Goal: Complete application form

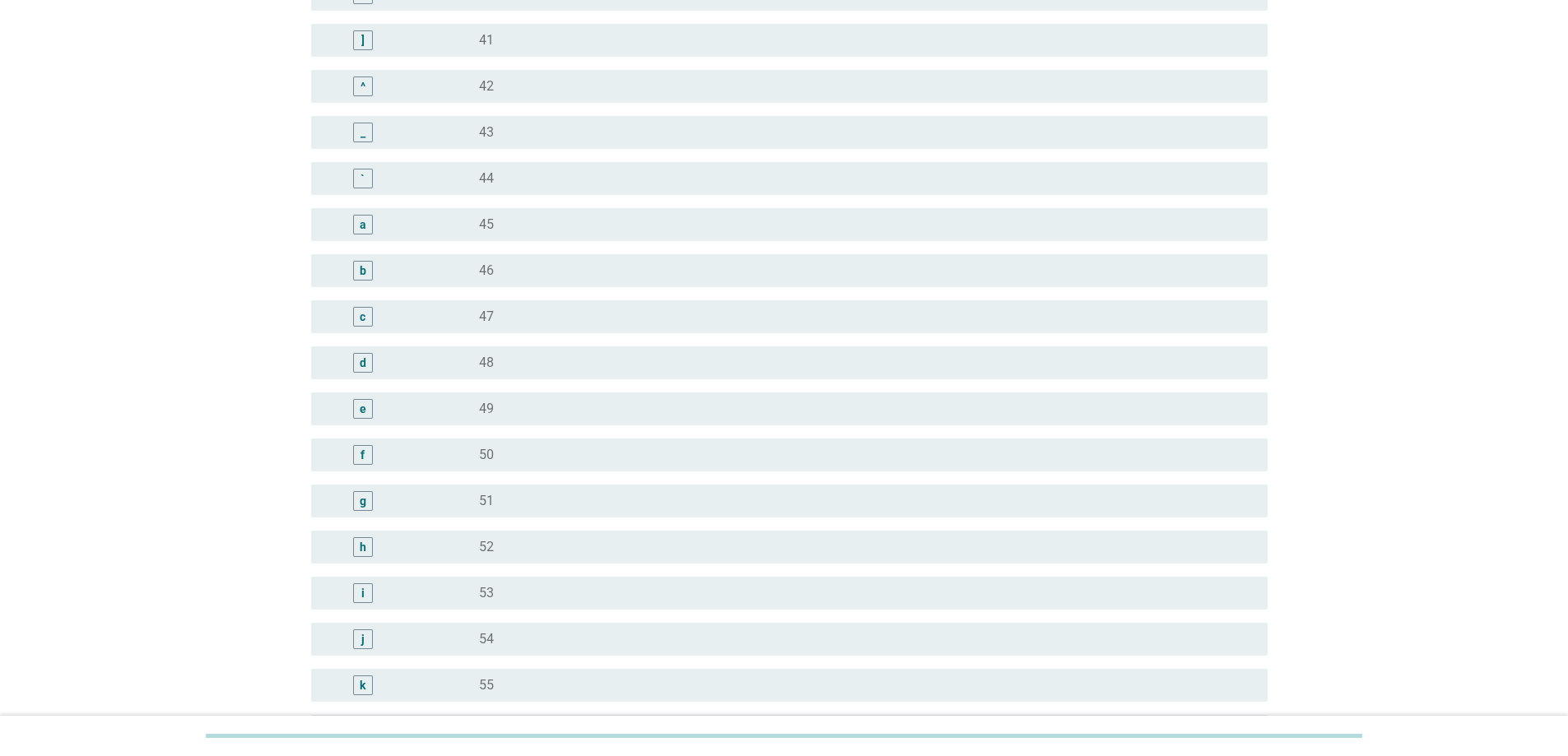
scroll to position [1477, 0]
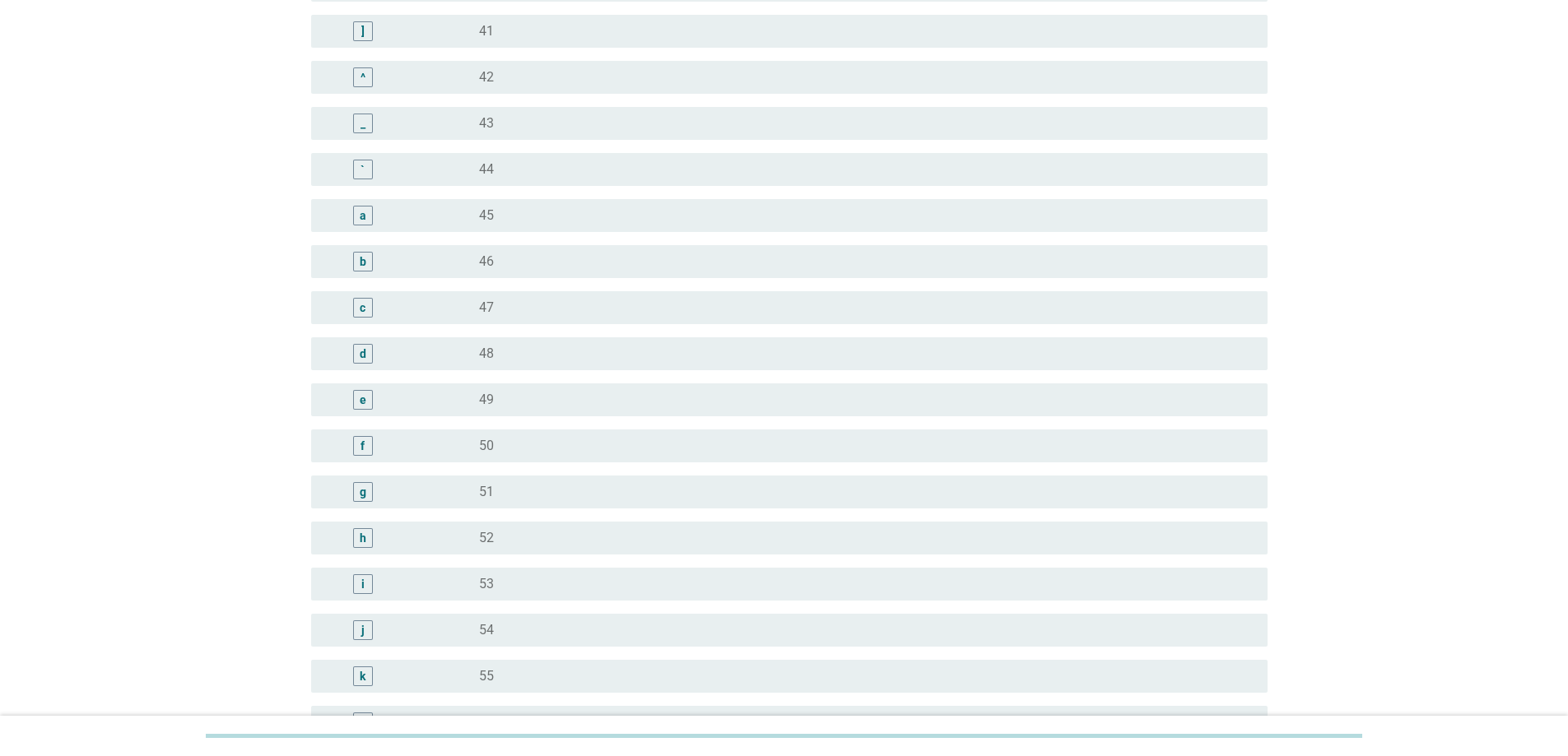
click at [472, 638] on div "j" at bounding box center [401, 630] width 154 height 20
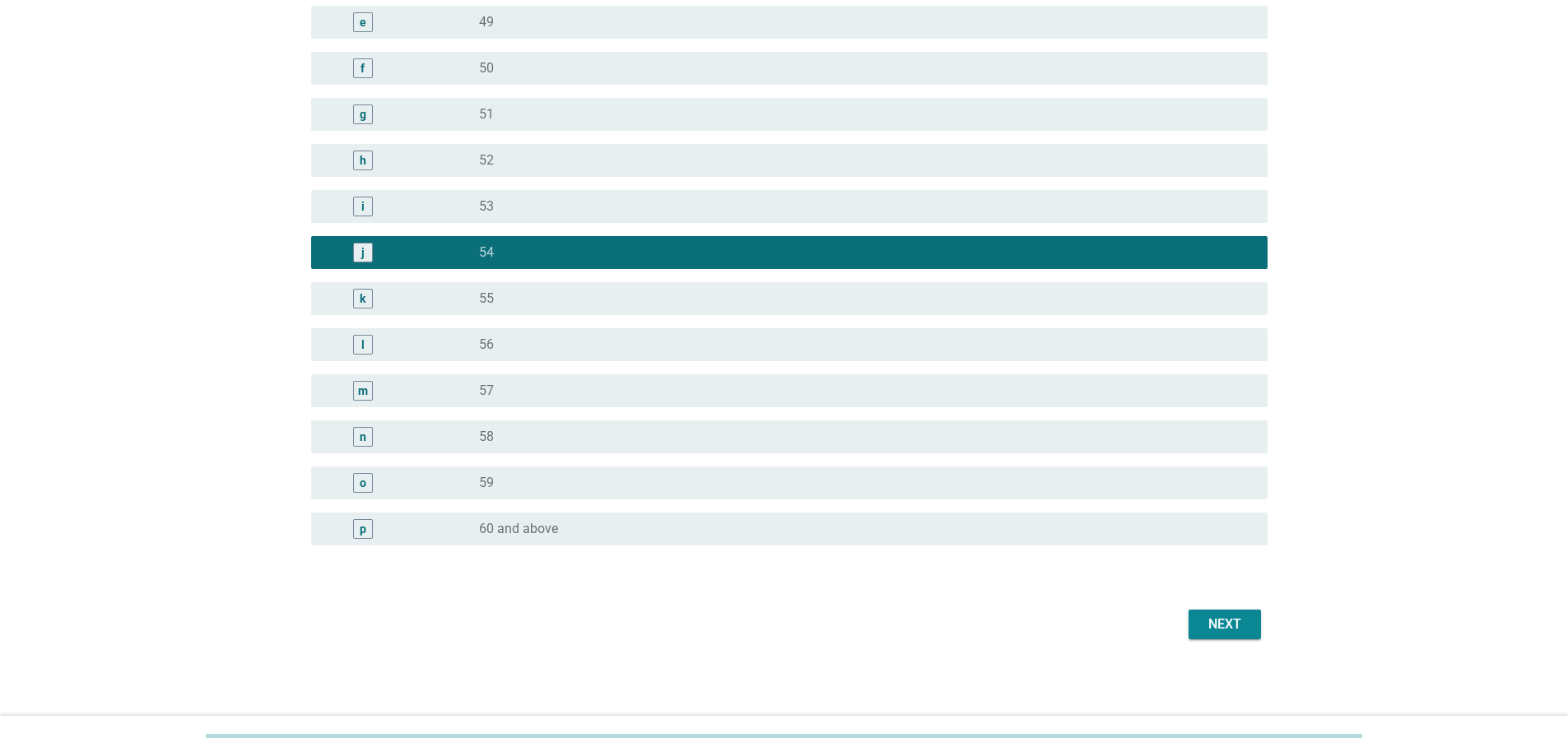
scroll to position [1855, 0]
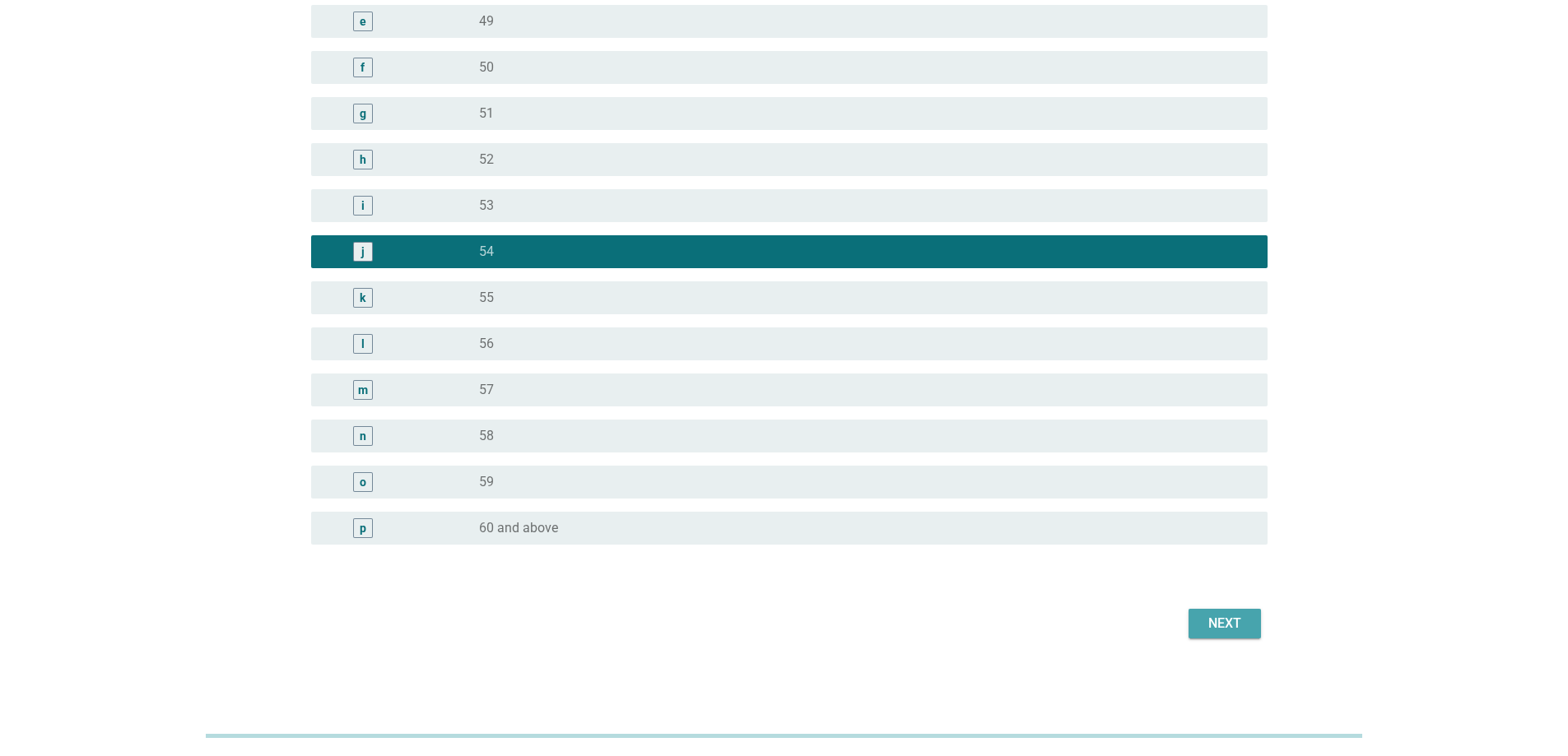
click at [1218, 625] on div "Next" at bounding box center [1224, 623] width 46 height 20
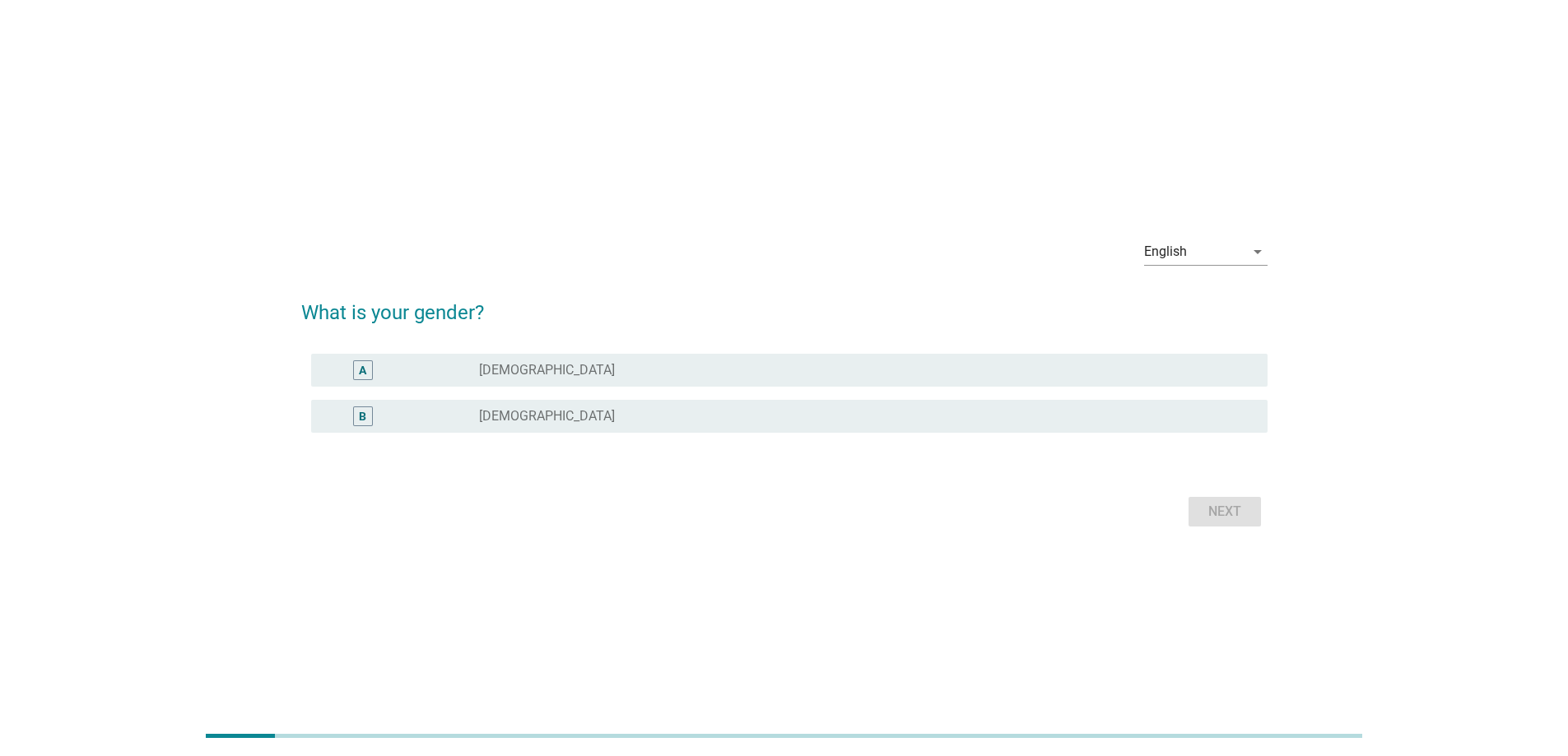
click at [566, 405] on div "B radio_button_unchecked [DEMOGRAPHIC_DATA]" at bounding box center [790, 416] width 957 height 33
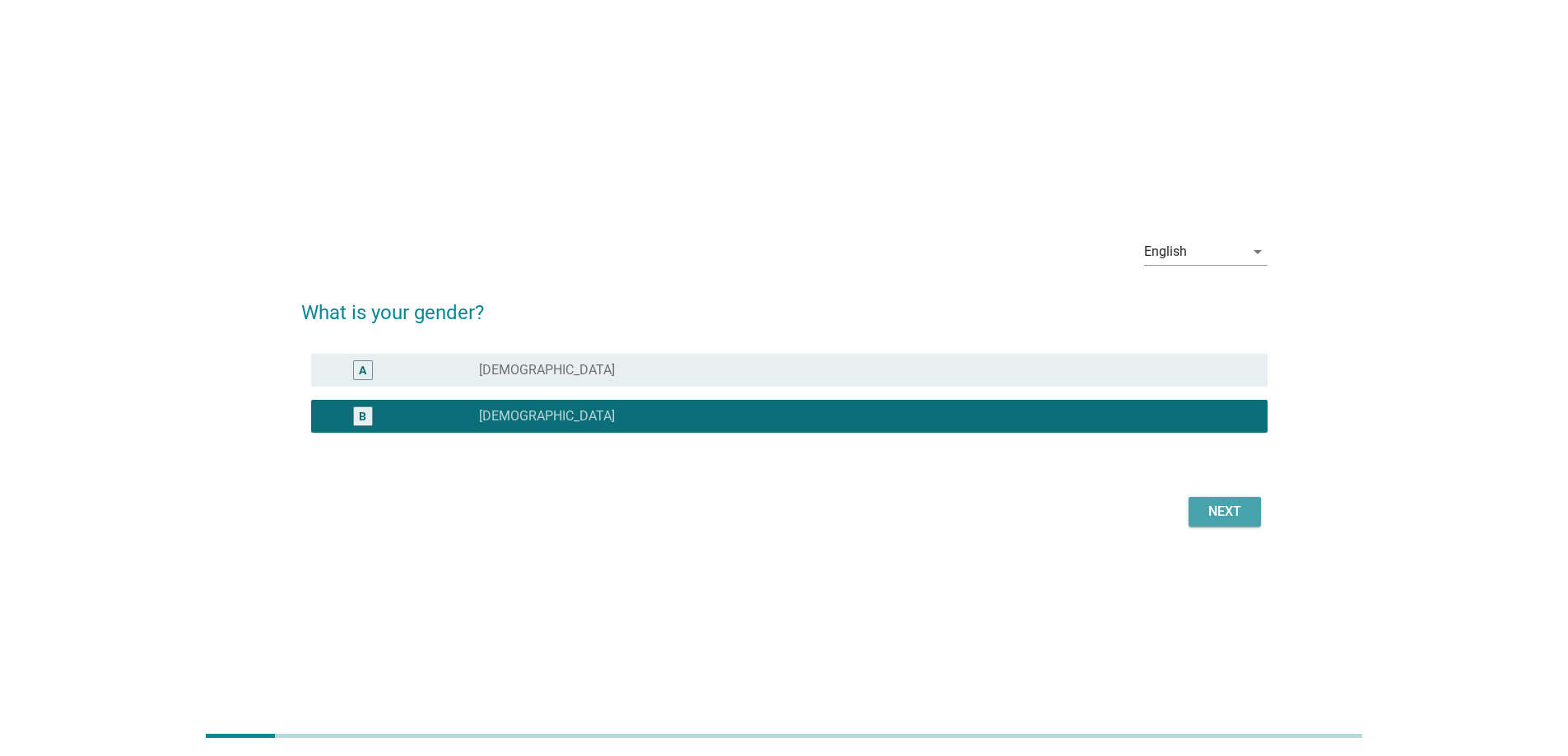
click at [1216, 515] on div "Next" at bounding box center [1224, 511] width 46 height 20
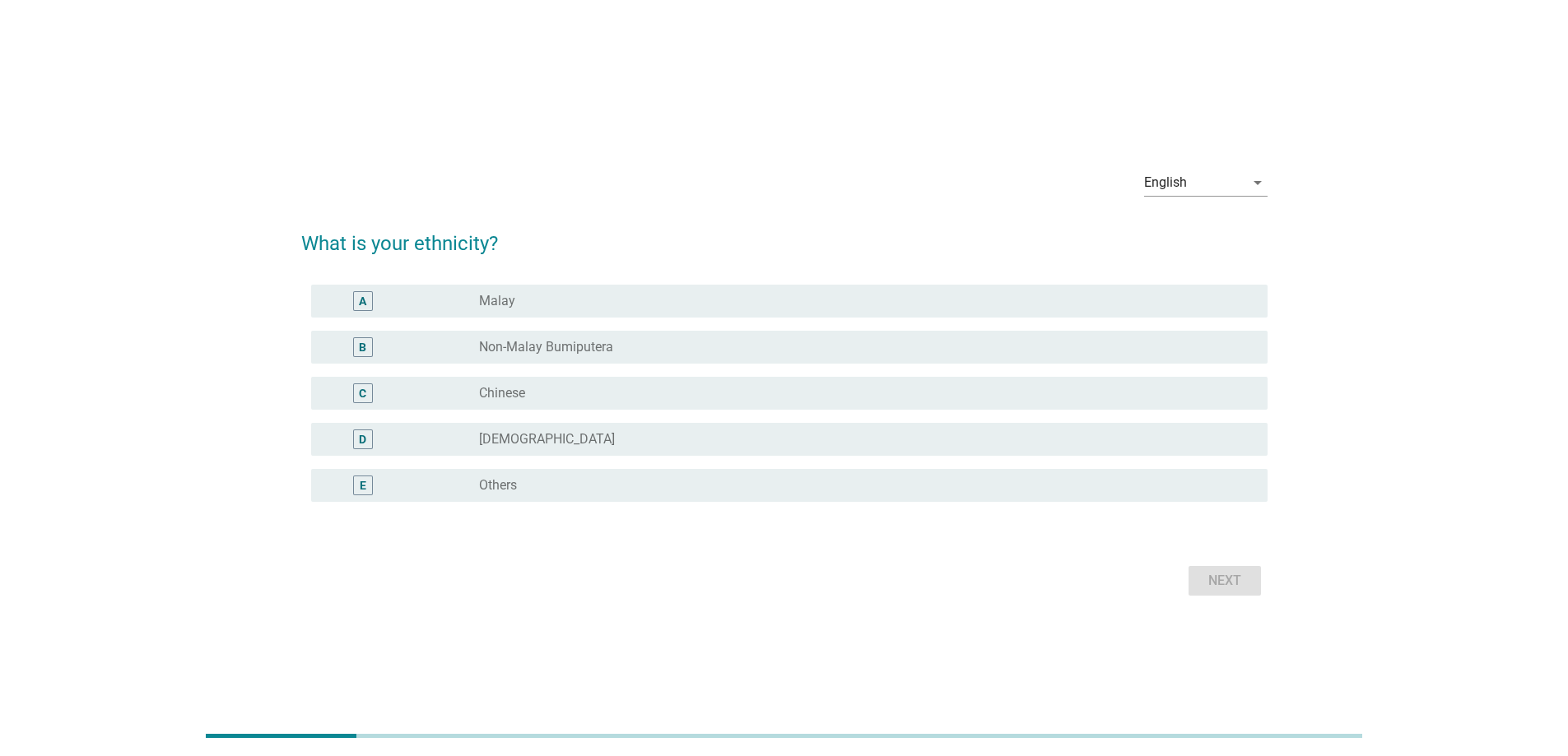
click at [580, 394] on div "radio_button_unchecked Chinese" at bounding box center [860, 393] width 762 height 16
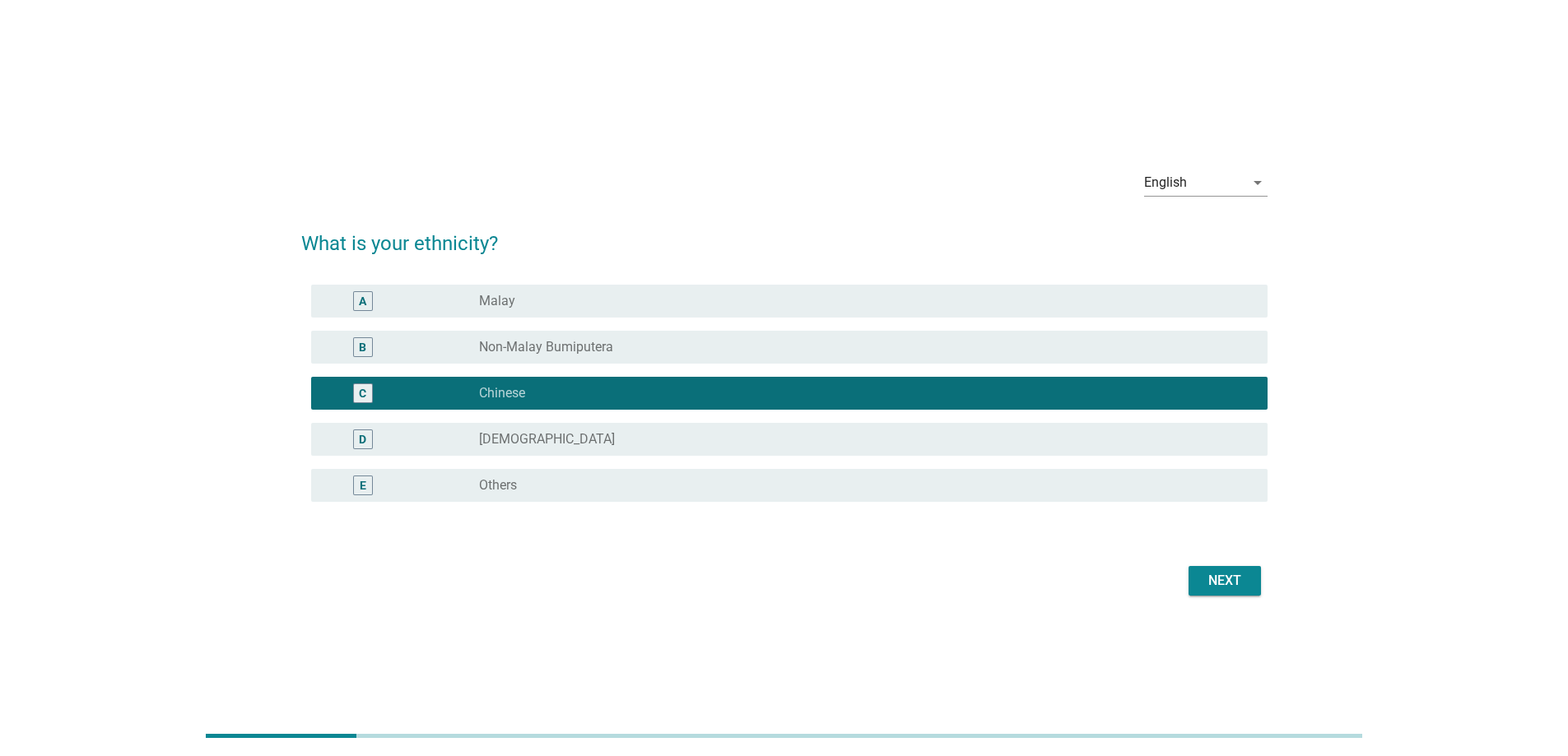
click at [1233, 584] on div "Next" at bounding box center [1224, 580] width 46 height 20
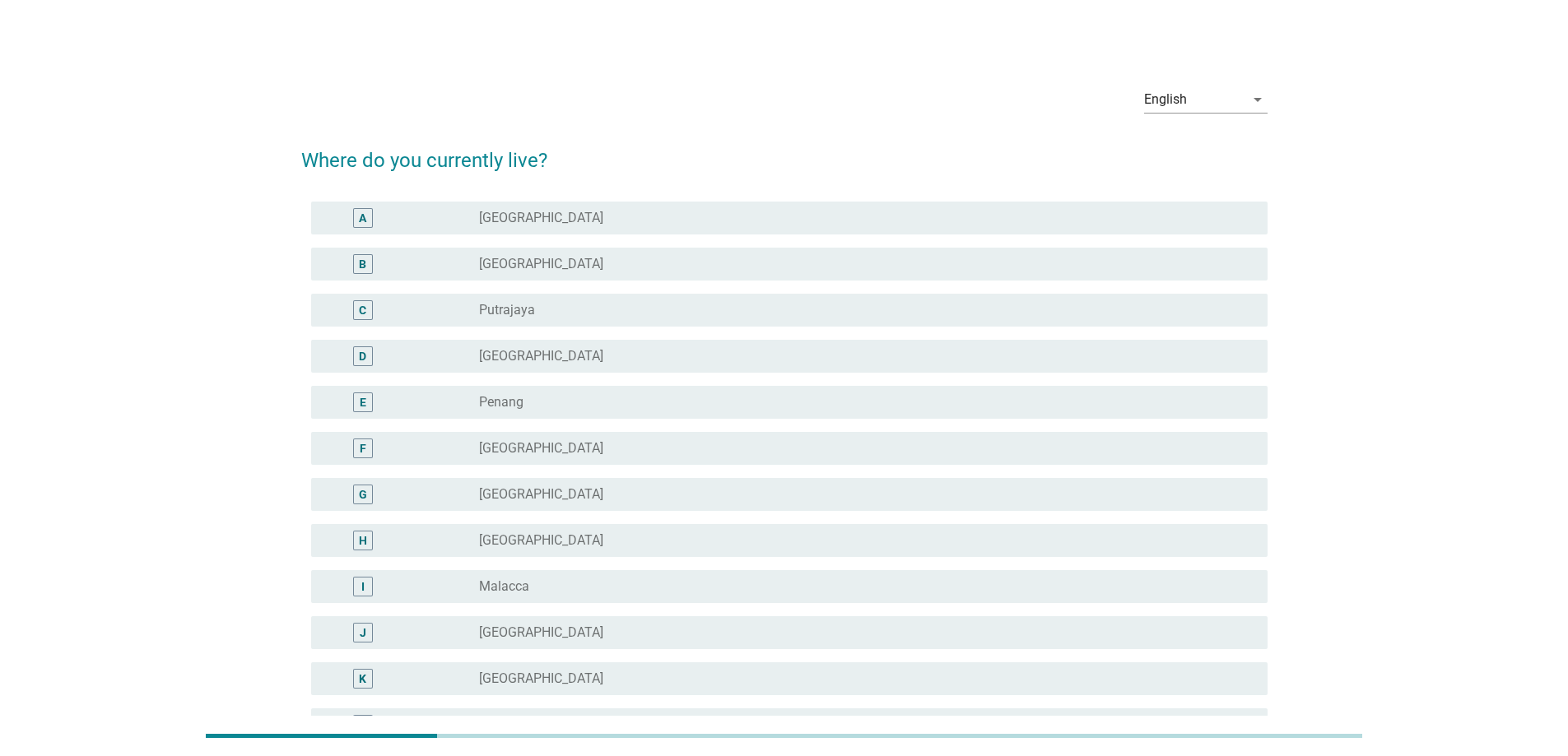
click at [543, 257] on div "radio_button_unchecked [GEOGRAPHIC_DATA]" at bounding box center [860, 263] width 762 height 16
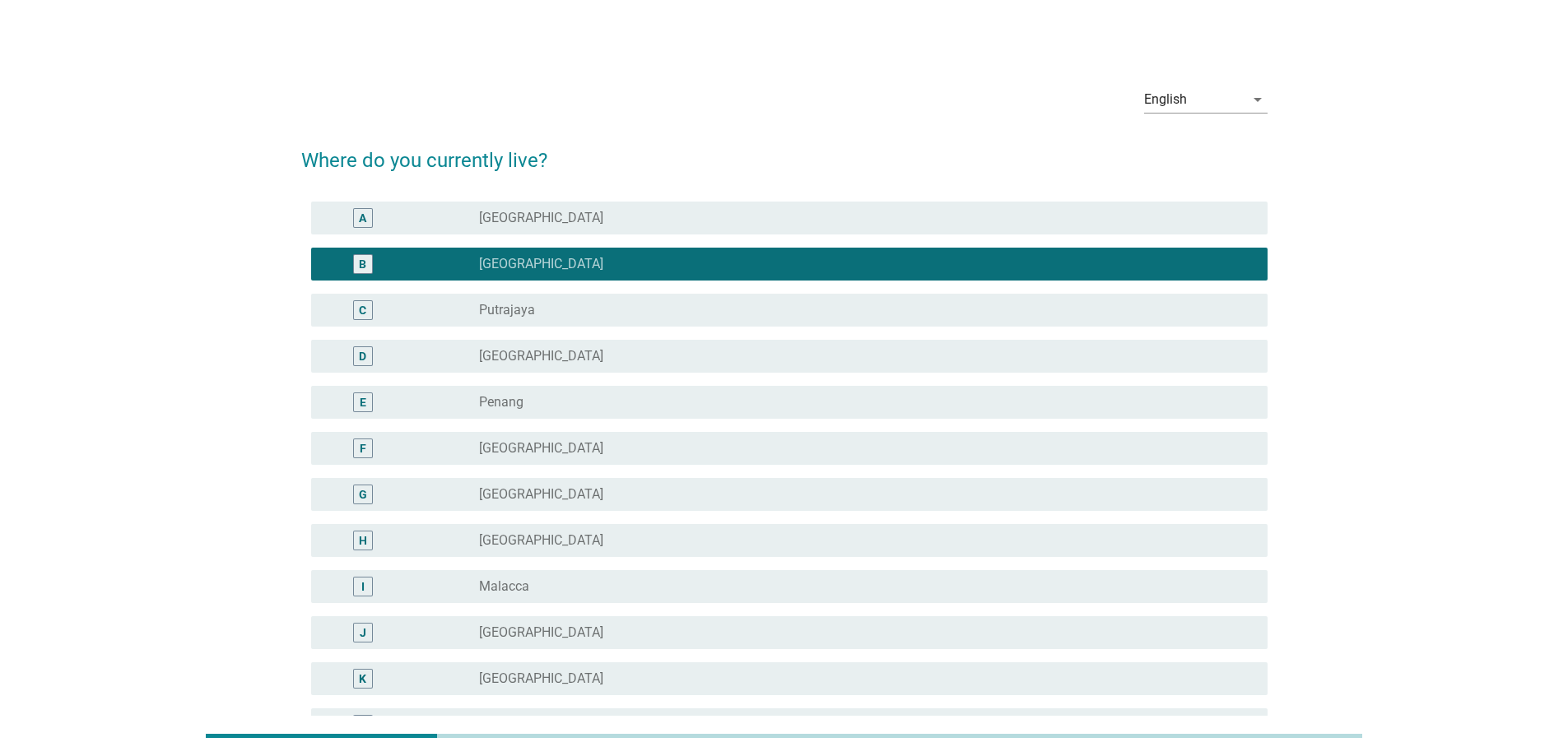
scroll to position [381, 0]
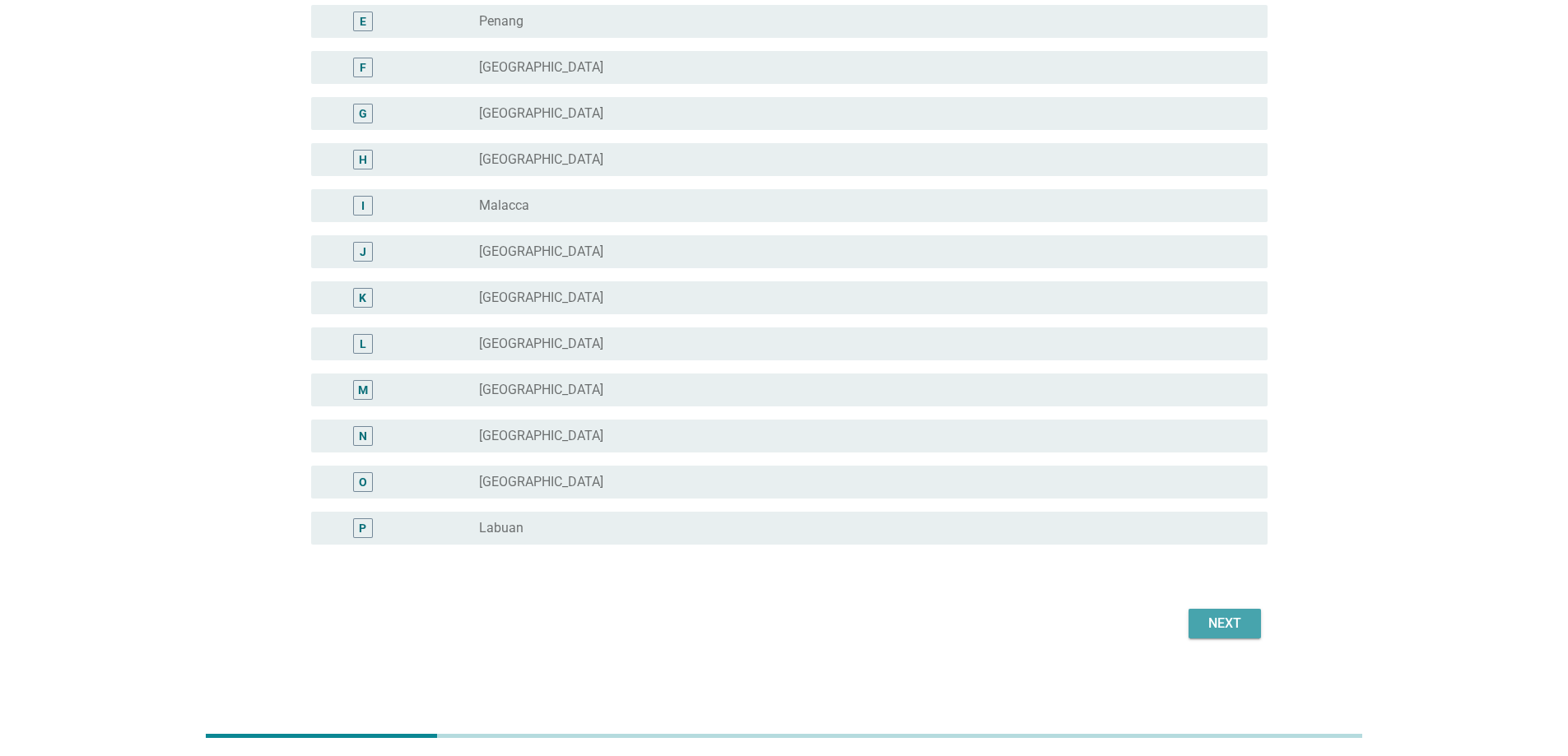
click at [1240, 630] on div "Next" at bounding box center [1224, 623] width 46 height 20
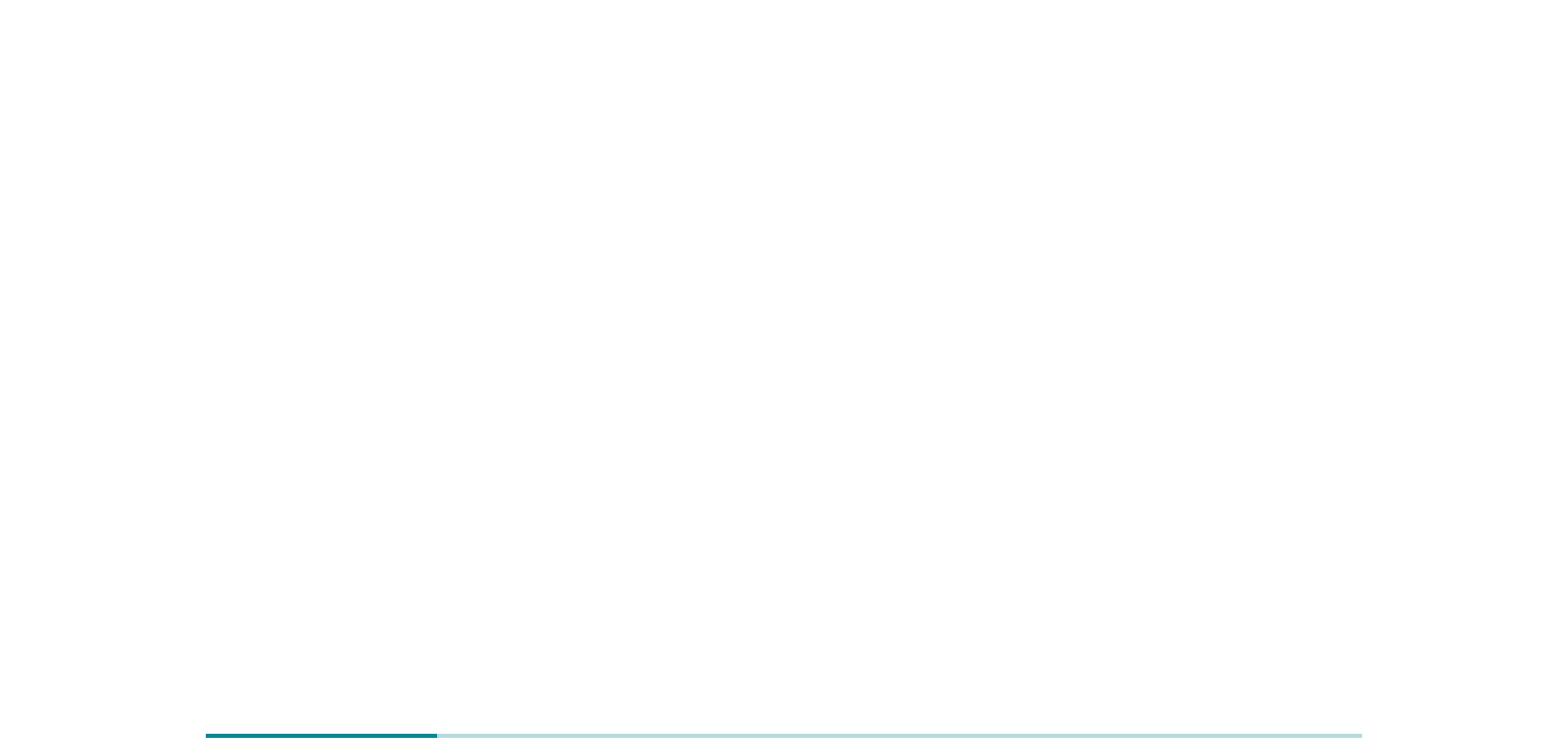
scroll to position [0, 0]
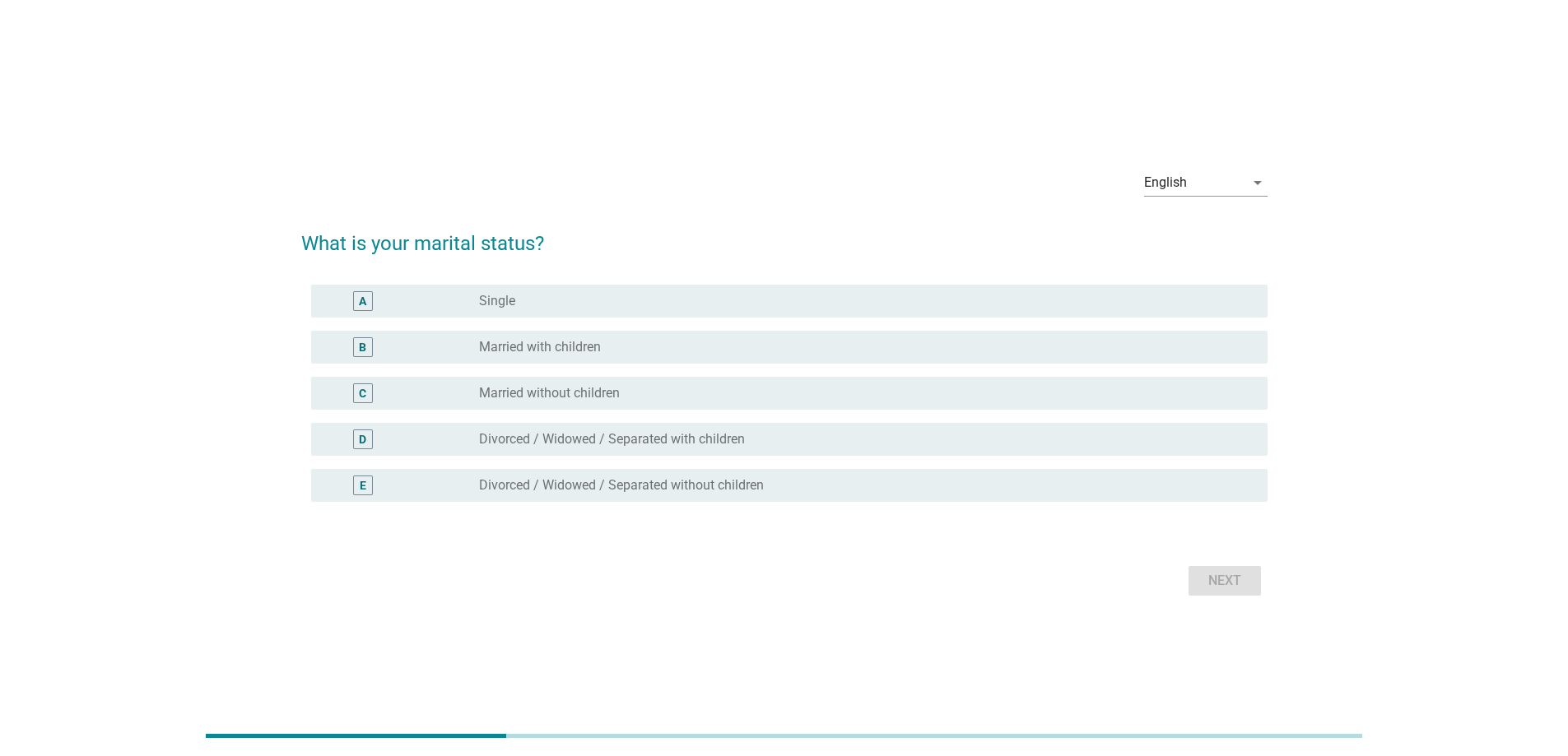
click at [573, 343] on label "Married with children" at bounding box center [540, 347] width 122 height 16
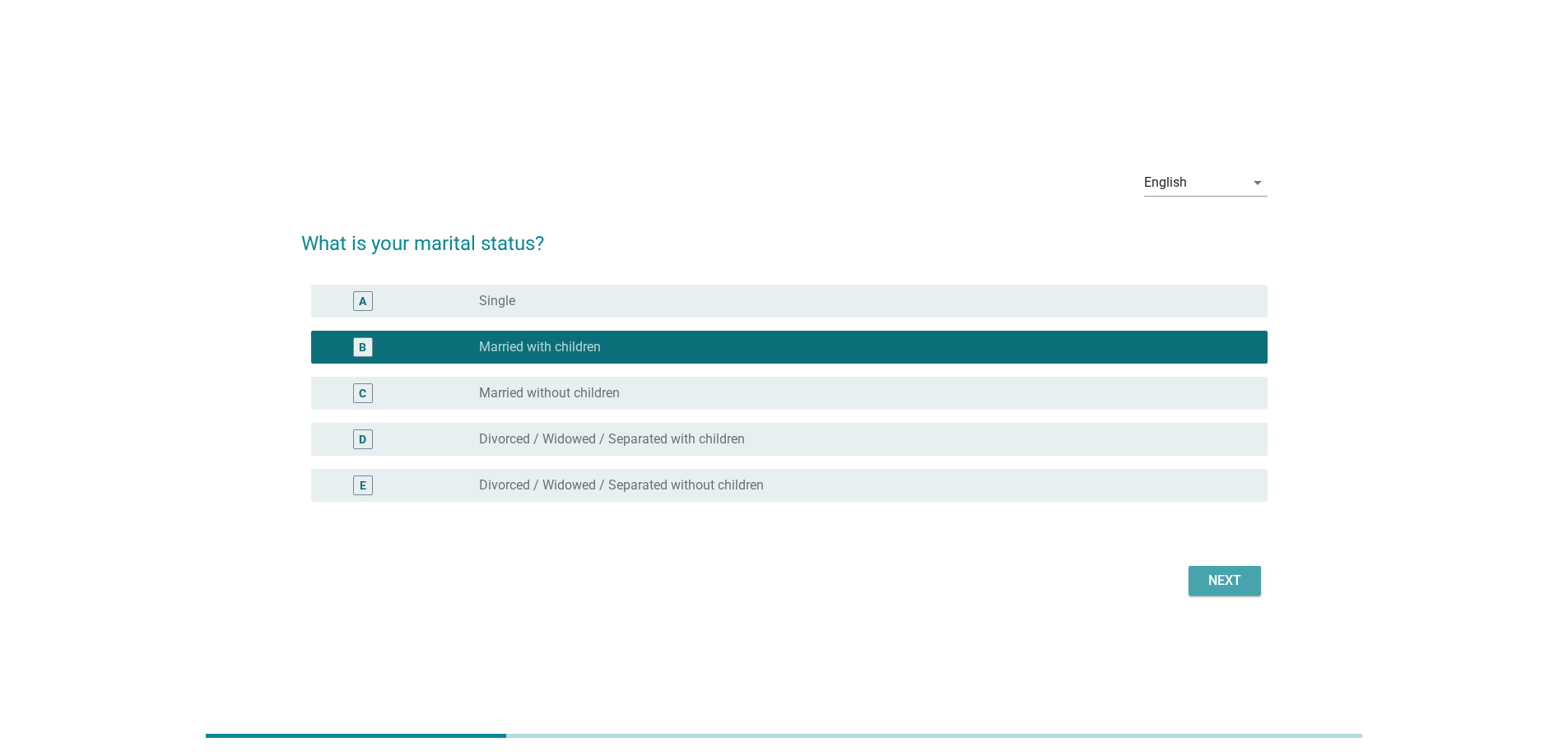
click at [1238, 575] on div "Next" at bounding box center [1224, 580] width 46 height 20
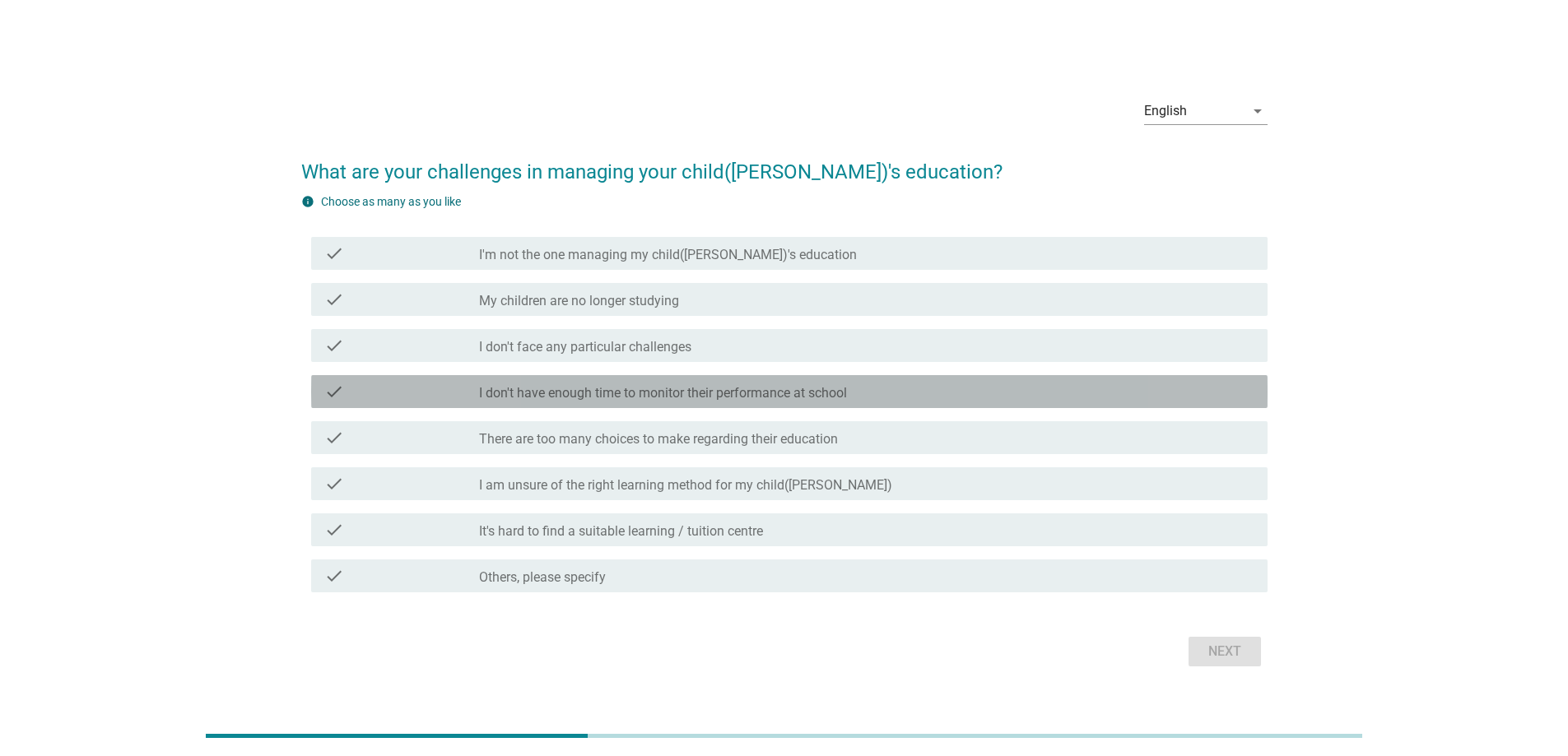
click at [578, 391] on label "I don't have enough time to monitor their performance at school" at bounding box center [662, 393] width 367 height 16
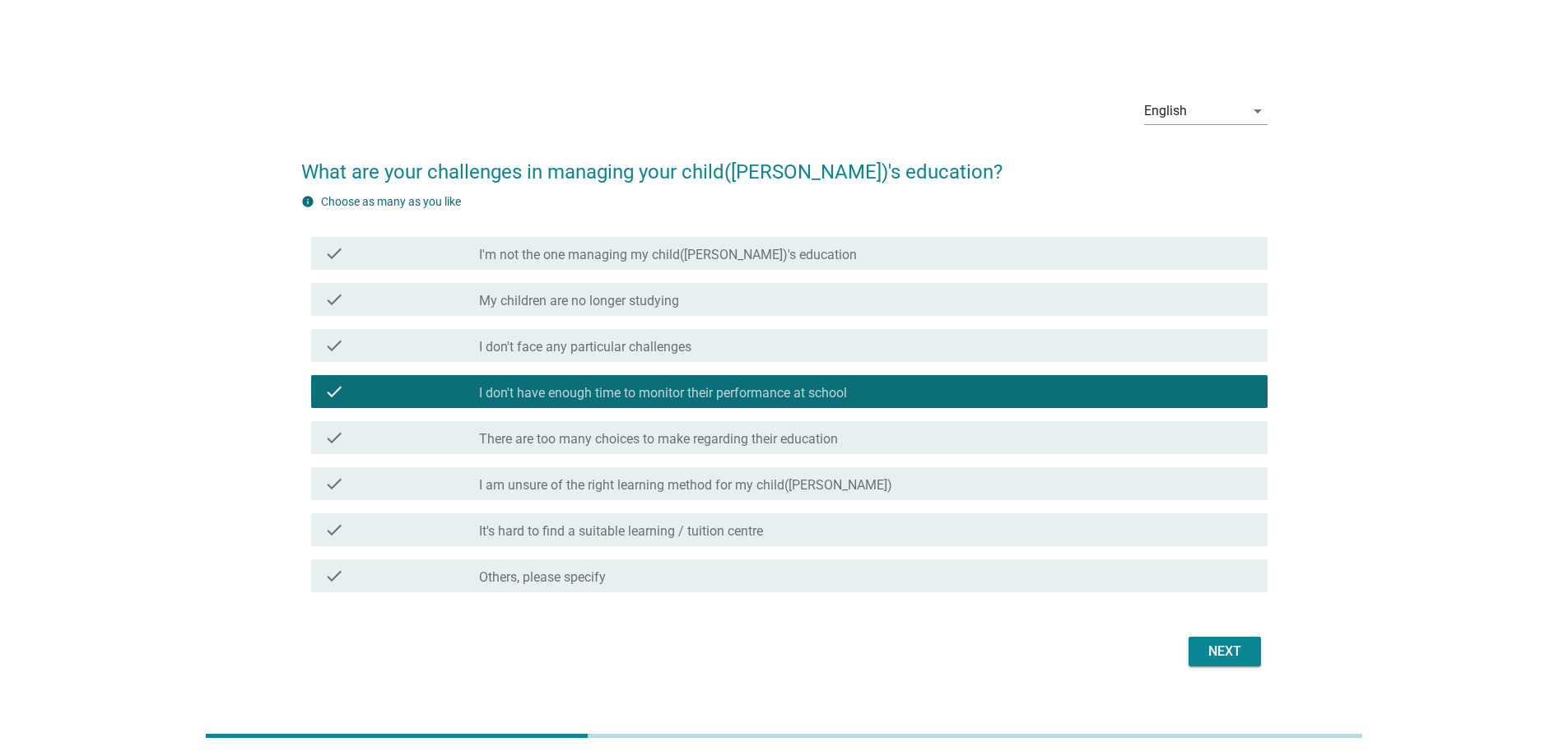
click at [580, 433] on label "There are too many choices to make regarding their education" at bounding box center [658, 439] width 359 height 16
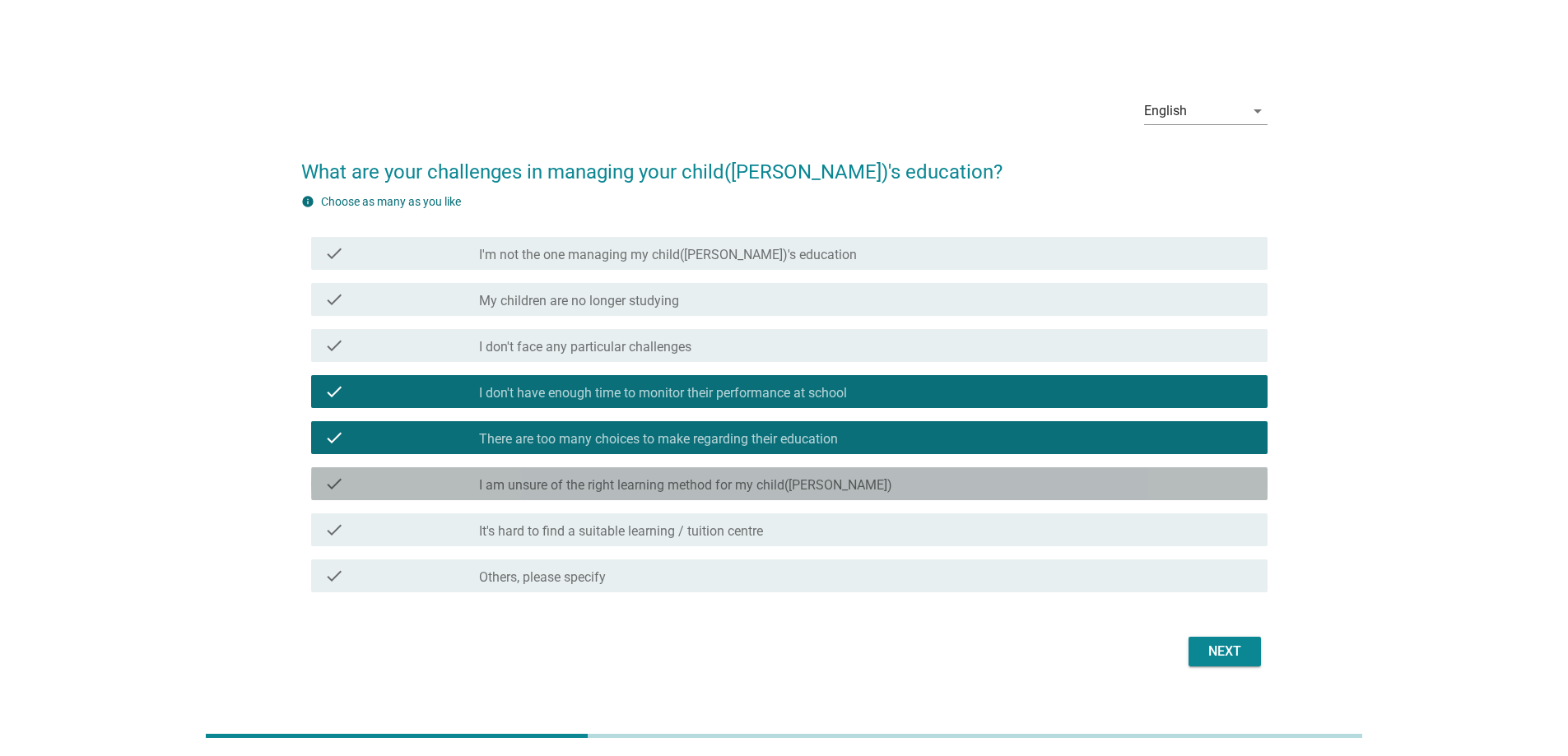
click at [592, 478] on label "I am unsure of the right learning method for my child([PERSON_NAME])" at bounding box center [686, 485] width 414 height 16
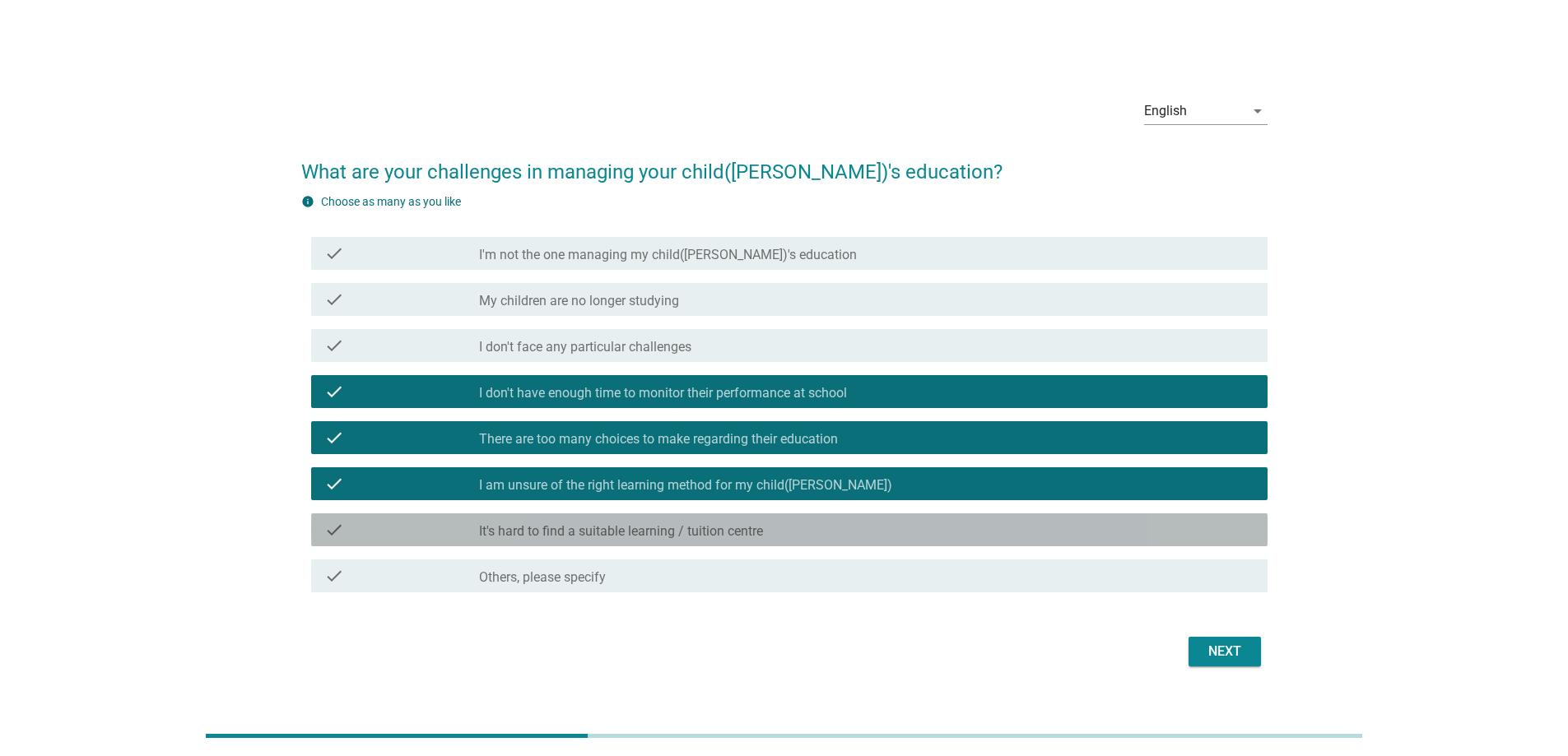
click at [618, 530] on label "It's hard to find a suitable learning / tuition centre" at bounding box center [621, 531] width 284 height 16
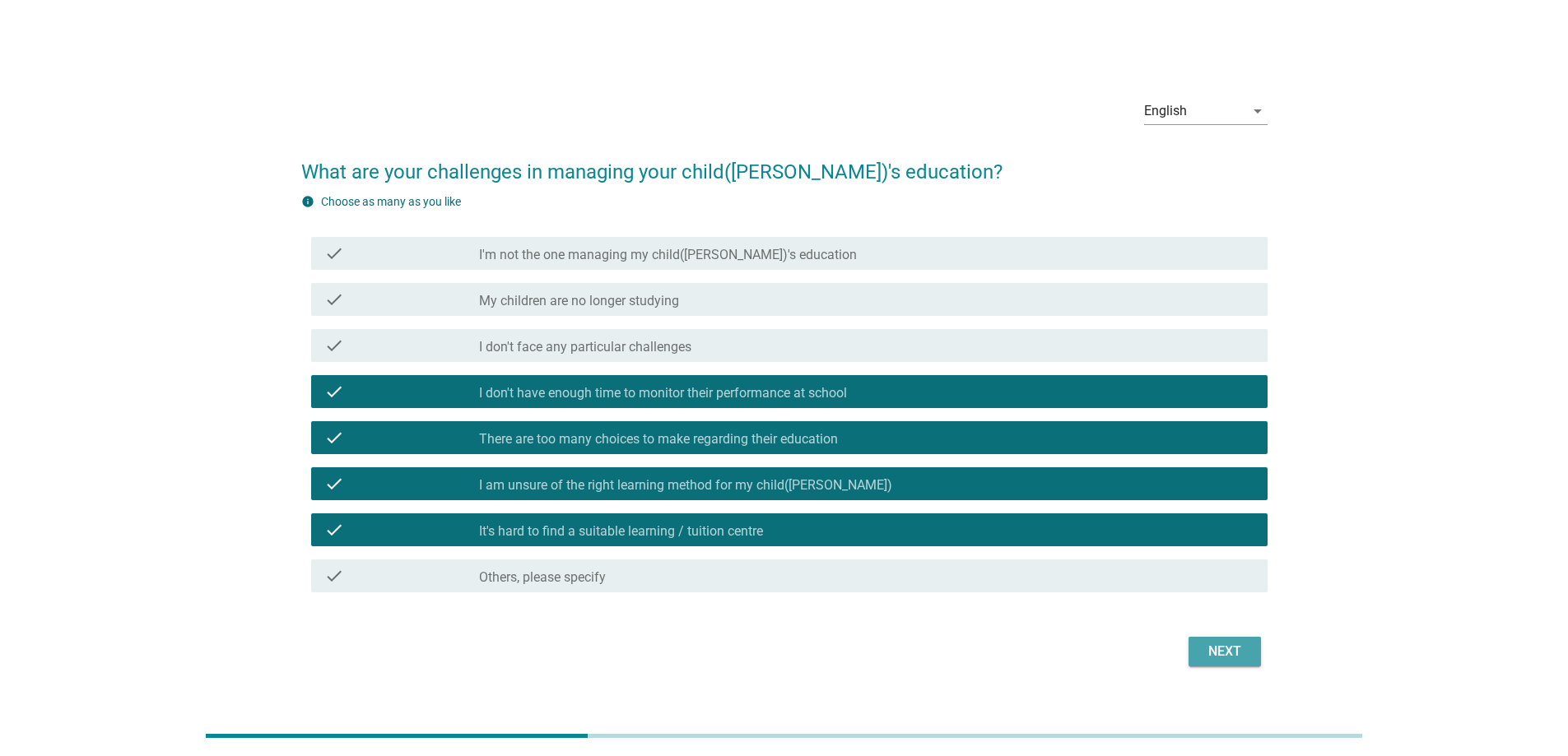
click at [1205, 653] on div "Next" at bounding box center [1224, 651] width 46 height 20
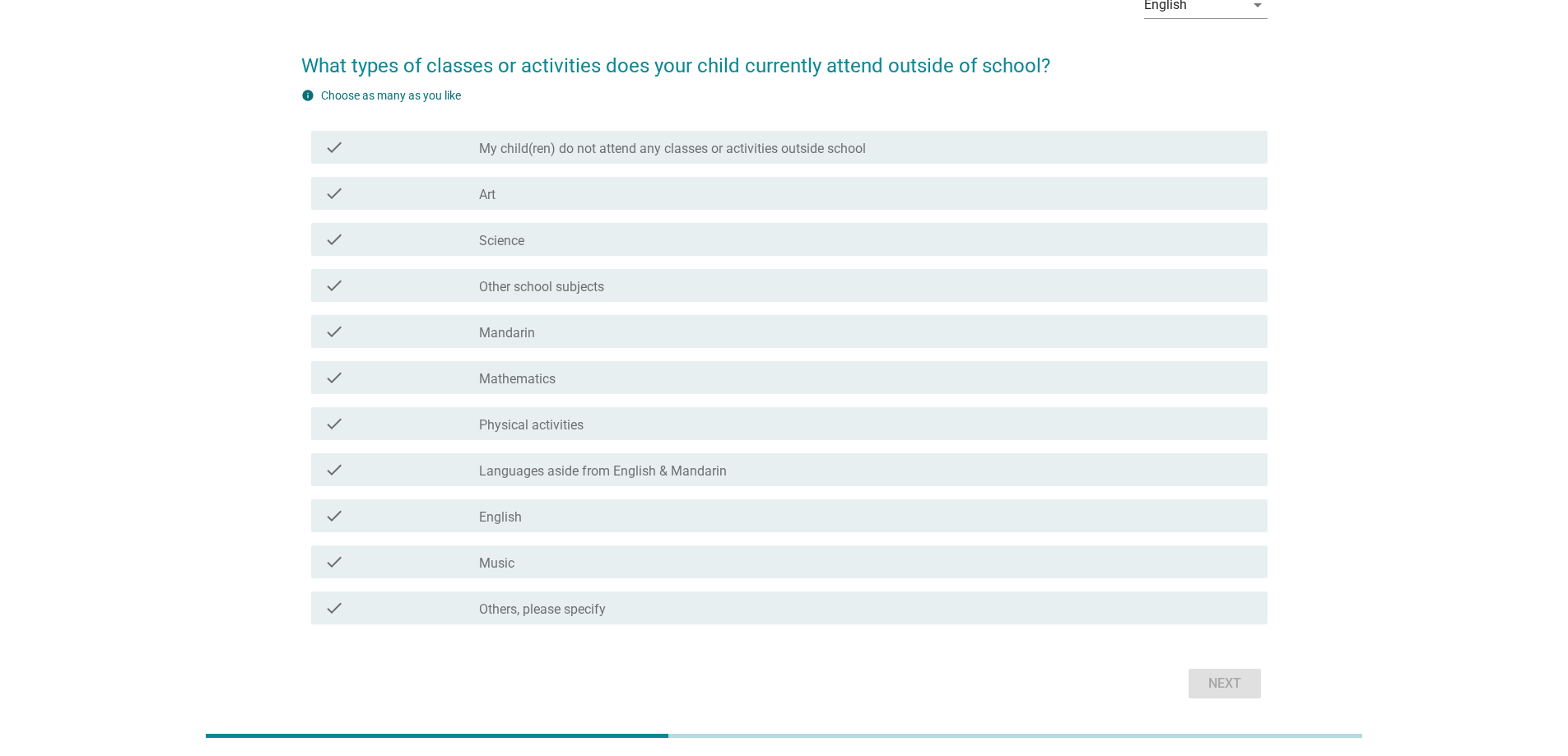
scroll to position [111, 0]
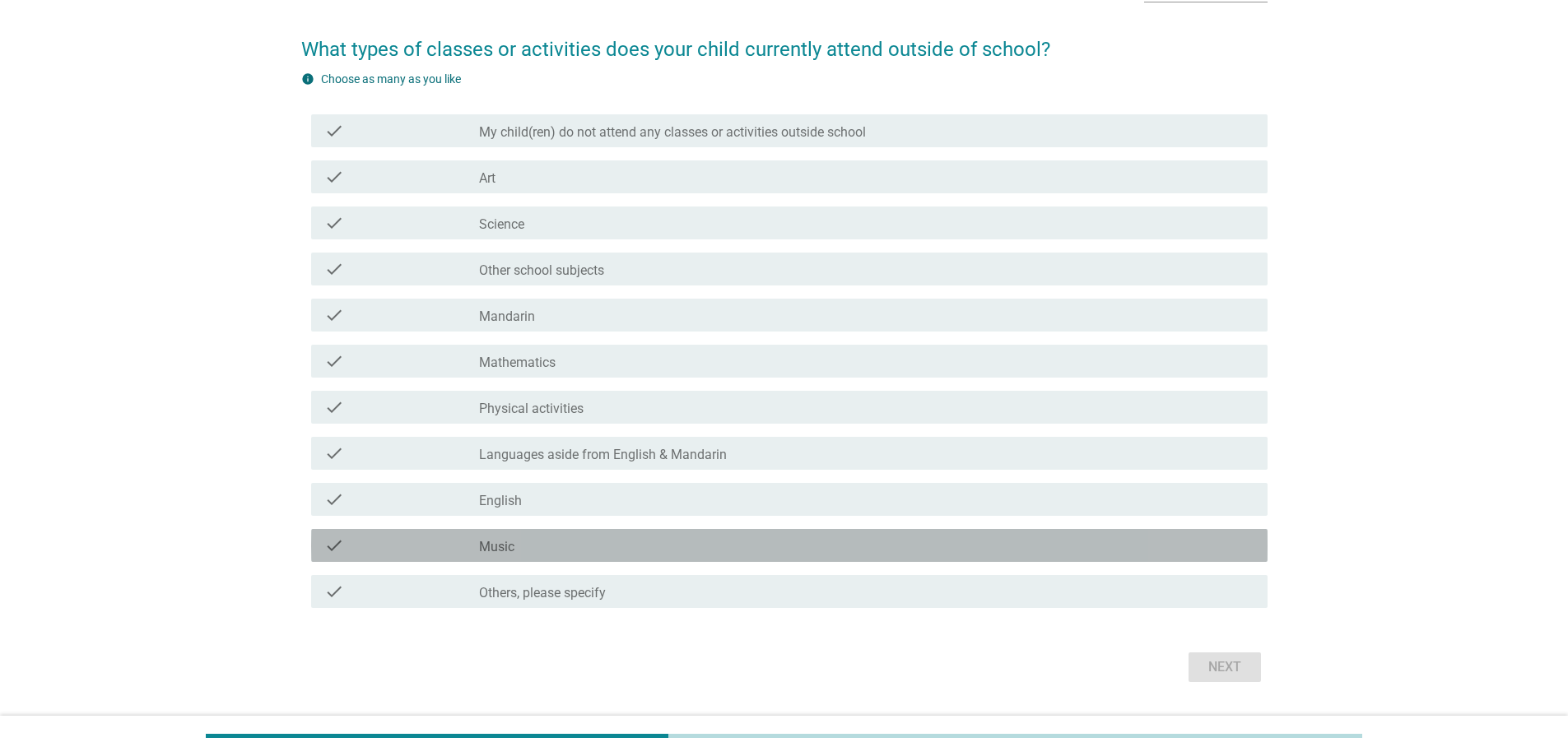
click at [594, 551] on div "check_box_outline_blank Music" at bounding box center [866, 545] width 775 height 20
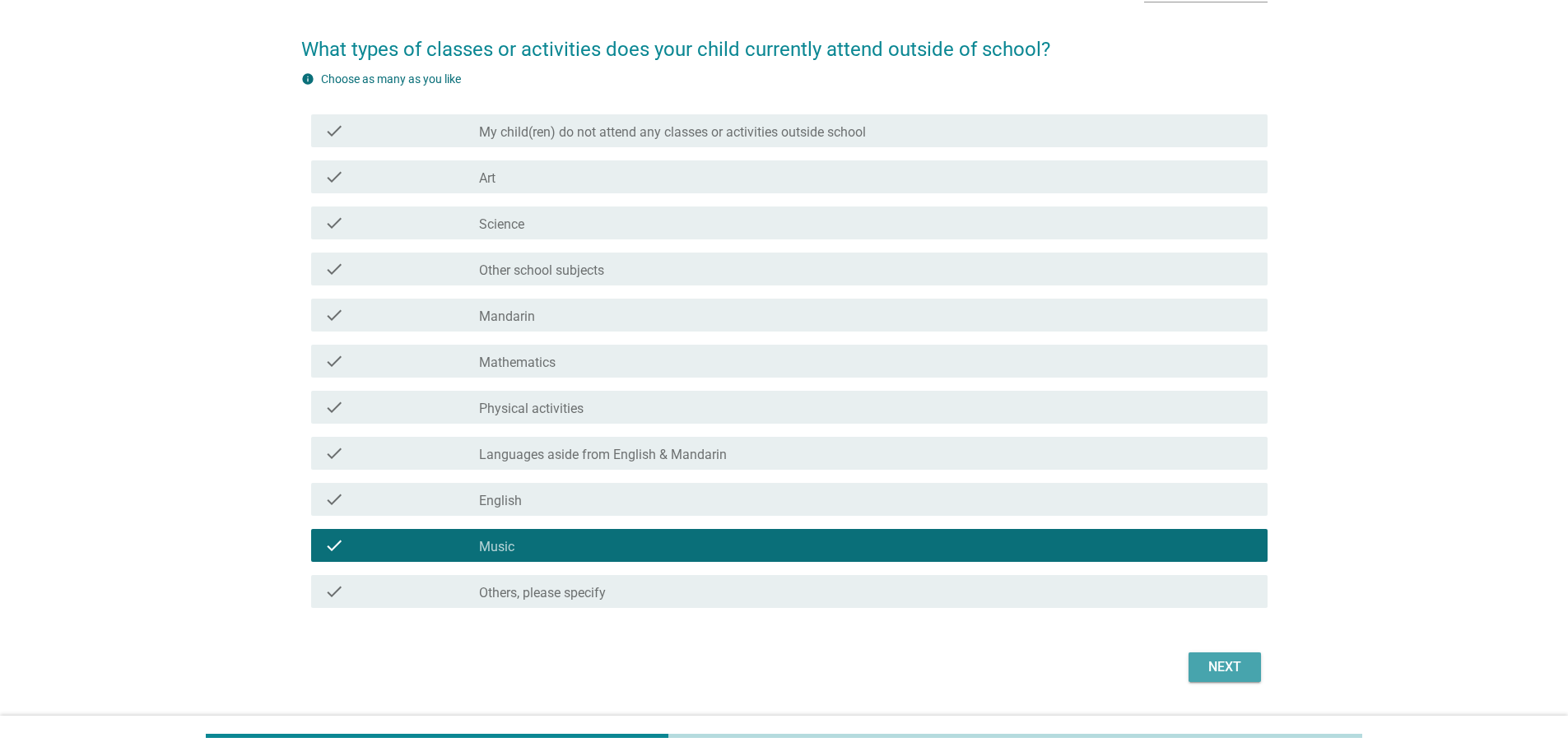
click at [1205, 667] on div "Next" at bounding box center [1224, 667] width 46 height 20
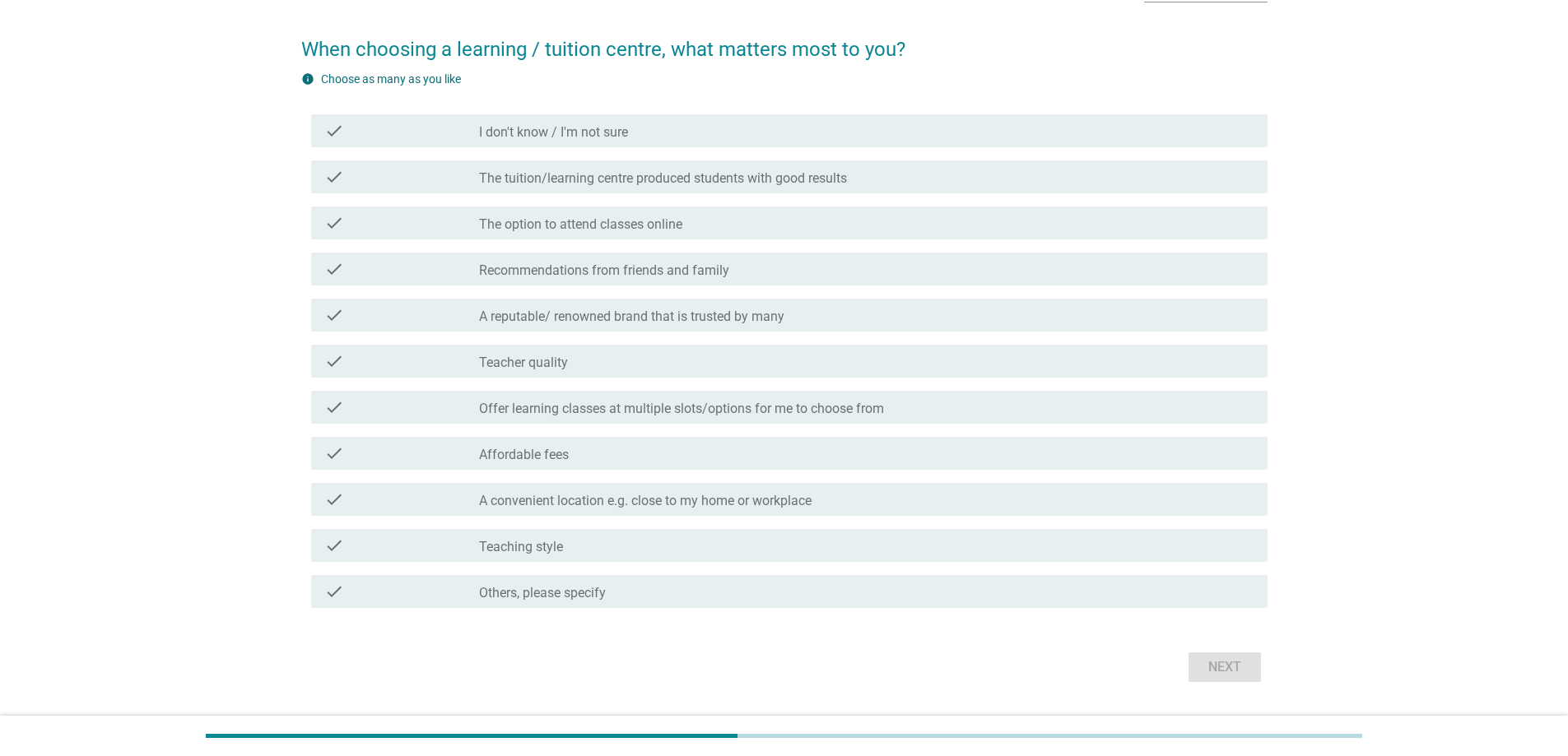
scroll to position [0, 0]
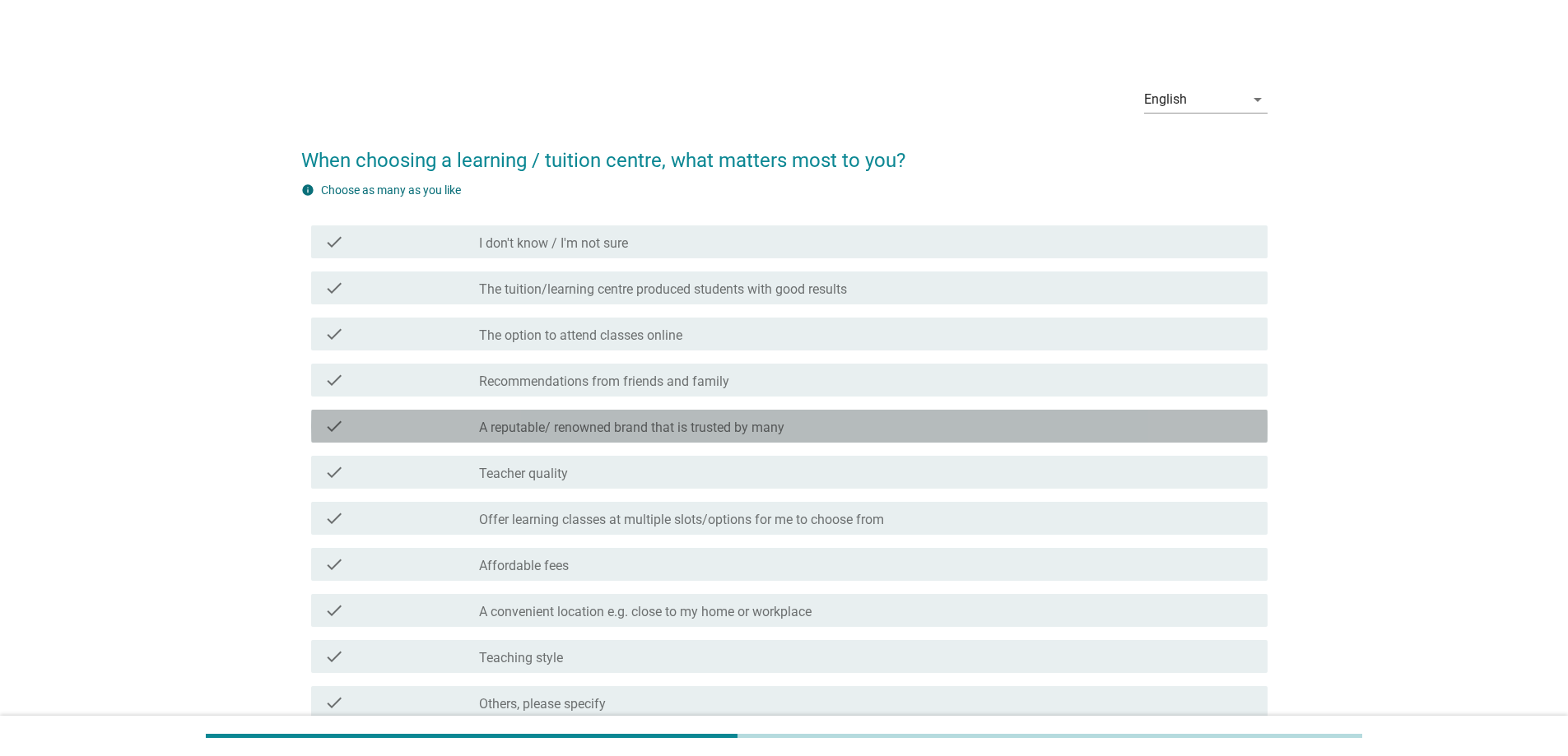
click at [737, 428] on label "A reputable/ renowned brand that is trusted by many" at bounding box center [632, 427] width 305 height 16
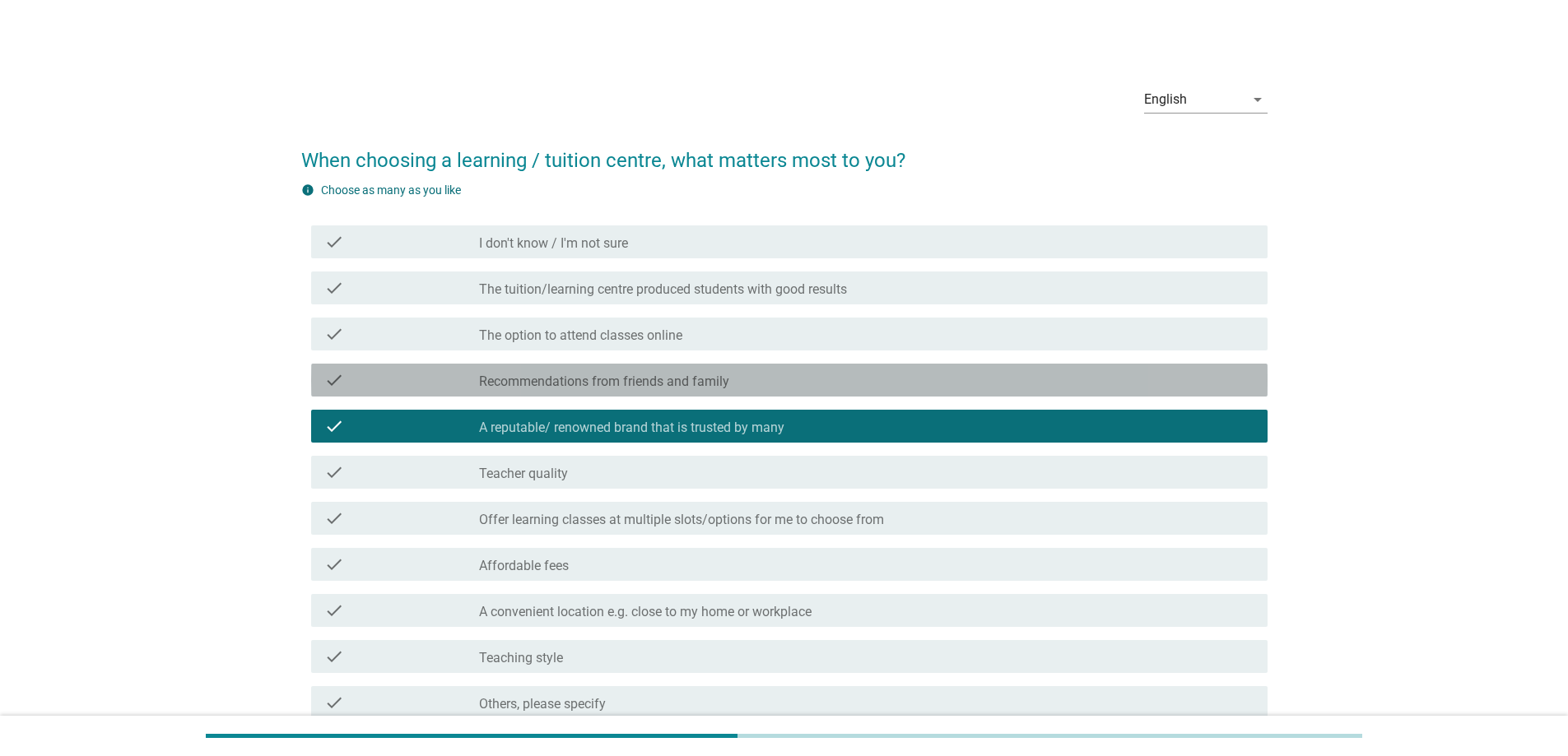
click at [751, 382] on div "check_box_outline_blank Recommendations from friends and family" at bounding box center [866, 379] width 775 height 20
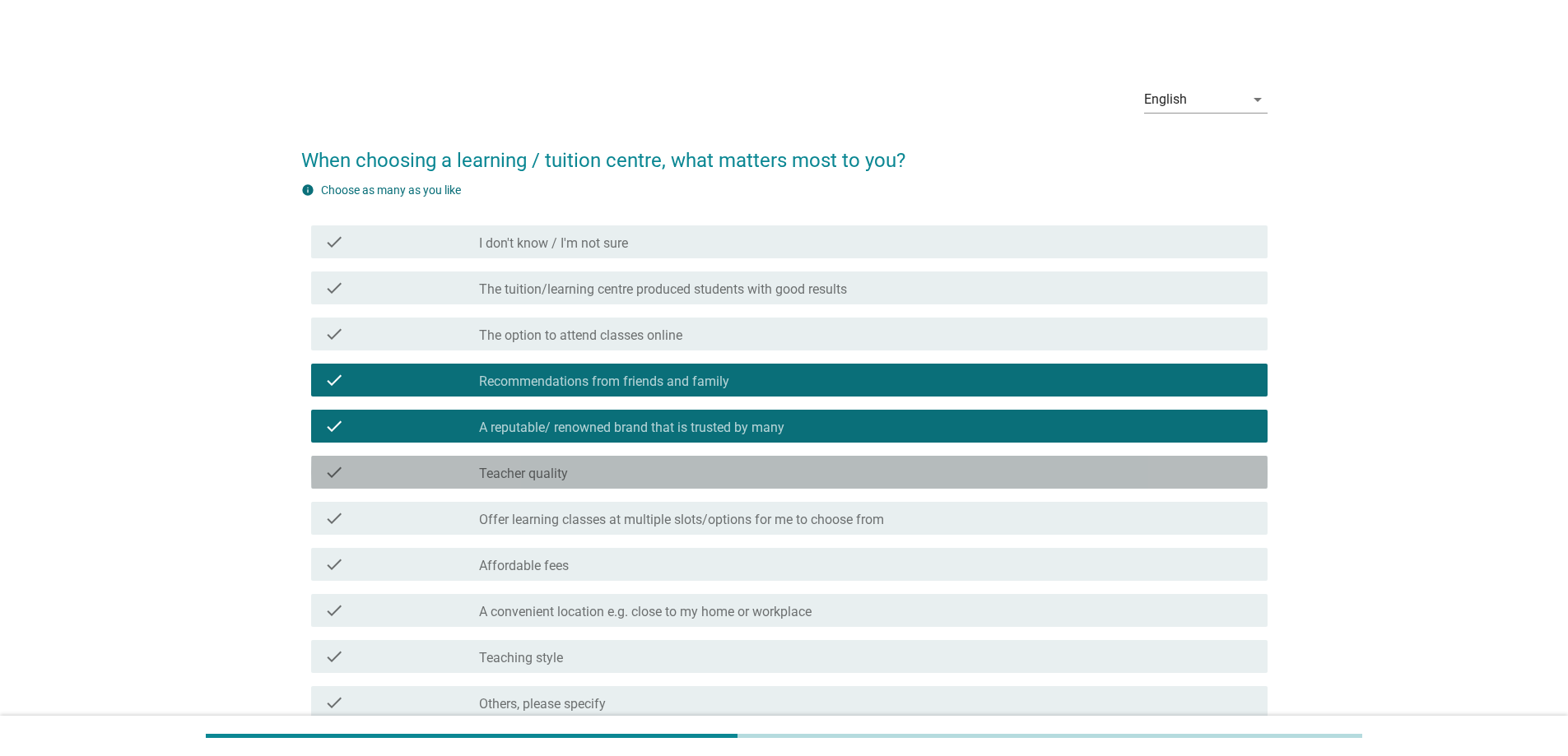
click at [731, 462] on div "check_box_outline_blank Teacher quality" at bounding box center [866, 471] width 775 height 20
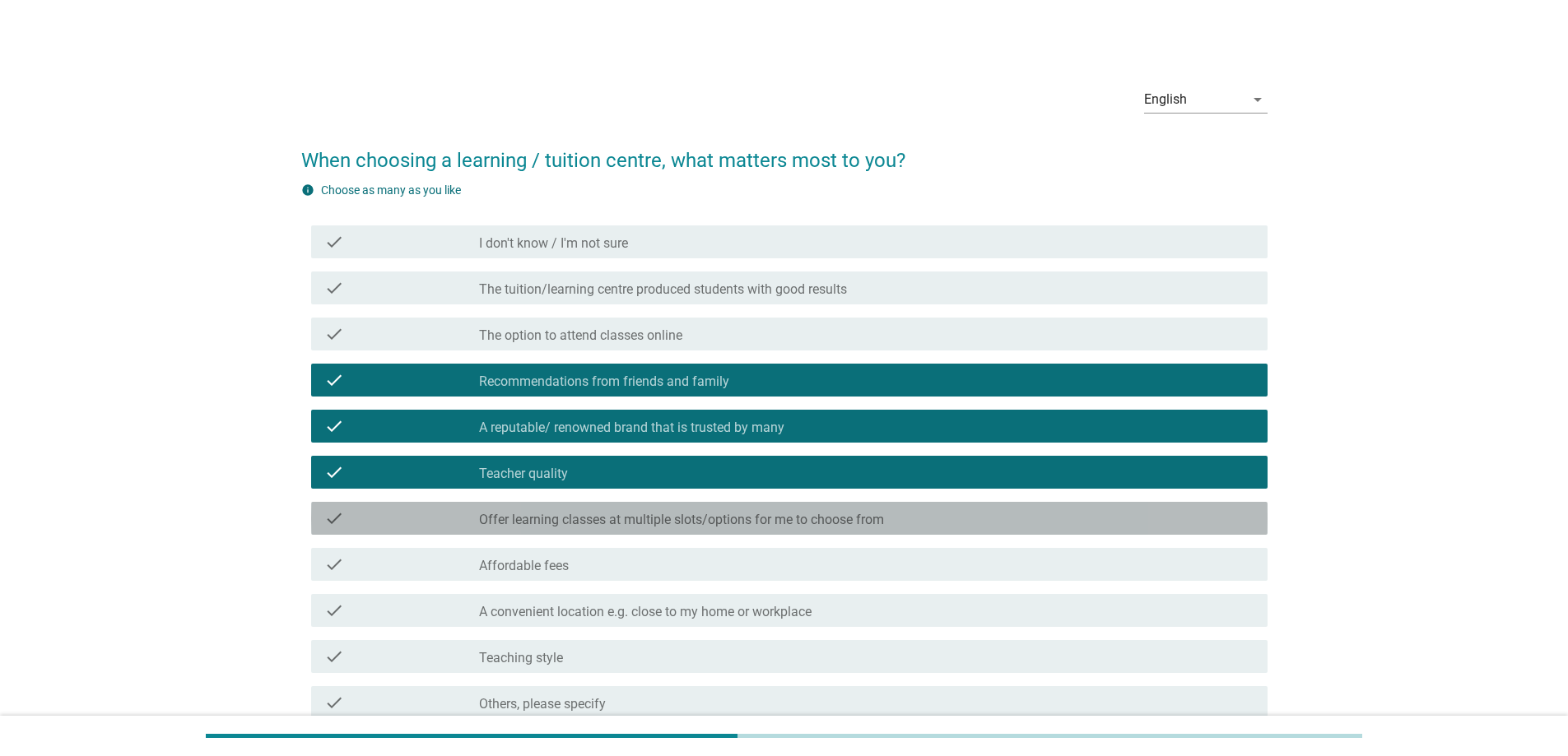
click at [750, 516] on label "Offer learning classes at multiple slots/options for me to choose from" at bounding box center [681, 519] width 405 height 16
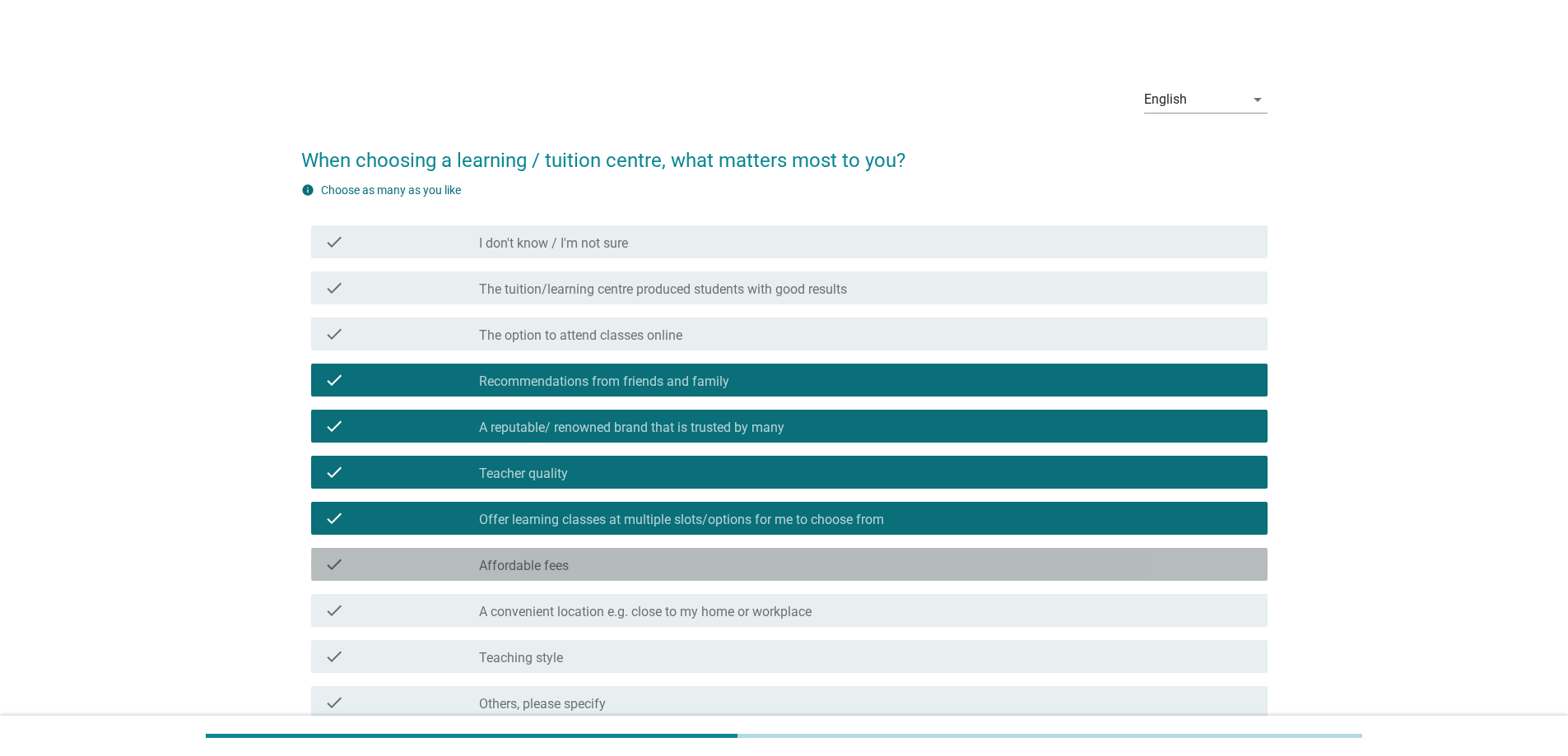
click at [732, 555] on div "check_box_outline_blank Affordable fees" at bounding box center [866, 564] width 775 height 20
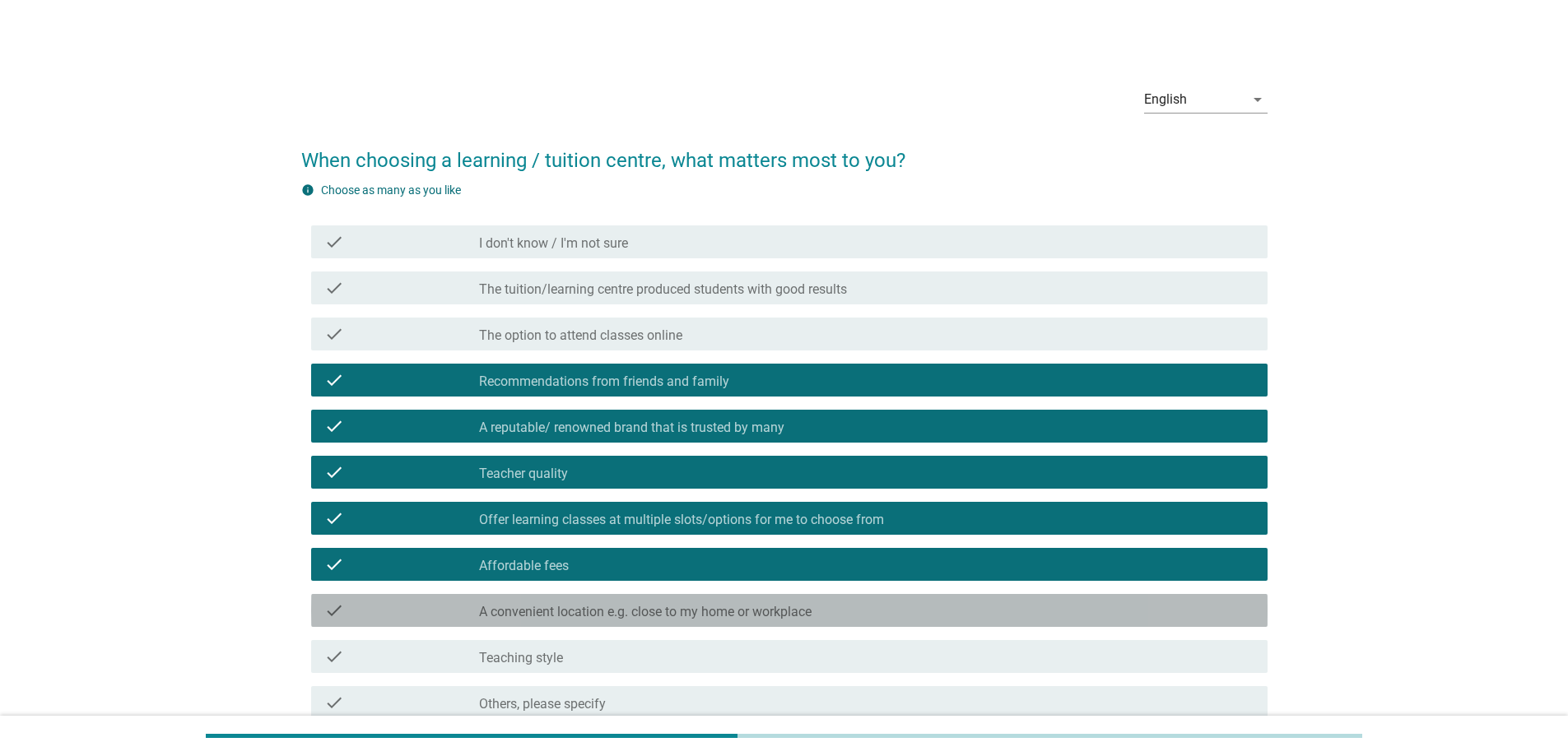
click at [753, 609] on label "A convenient location e.g. close to my home or workplace" at bounding box center [645, 611] width 333 height 16
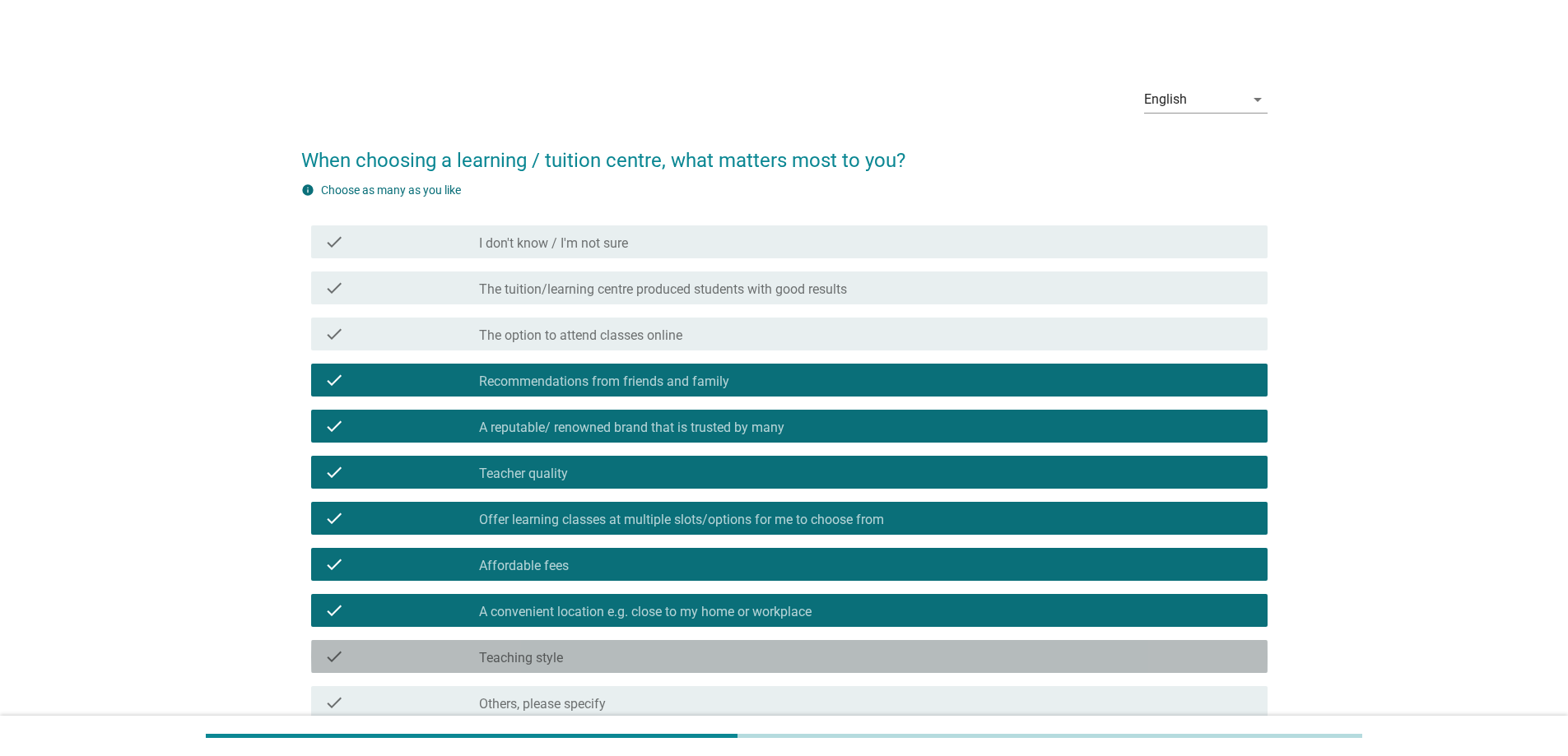
click at [747, 655] on div "check_box_outline_blank Teaching style" at bounding box center [866, 656] width 775 height 20
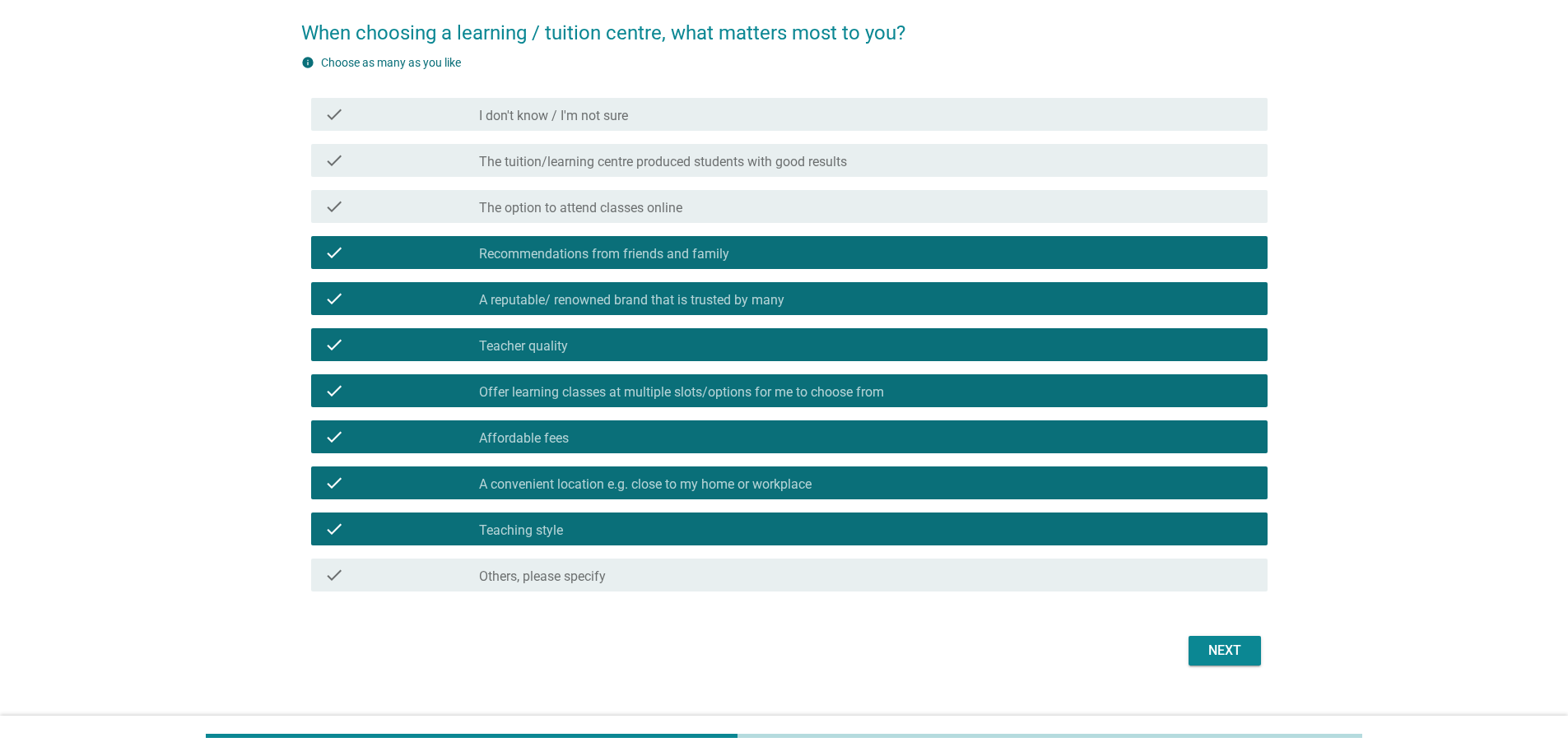
scroll to position [154, 0]
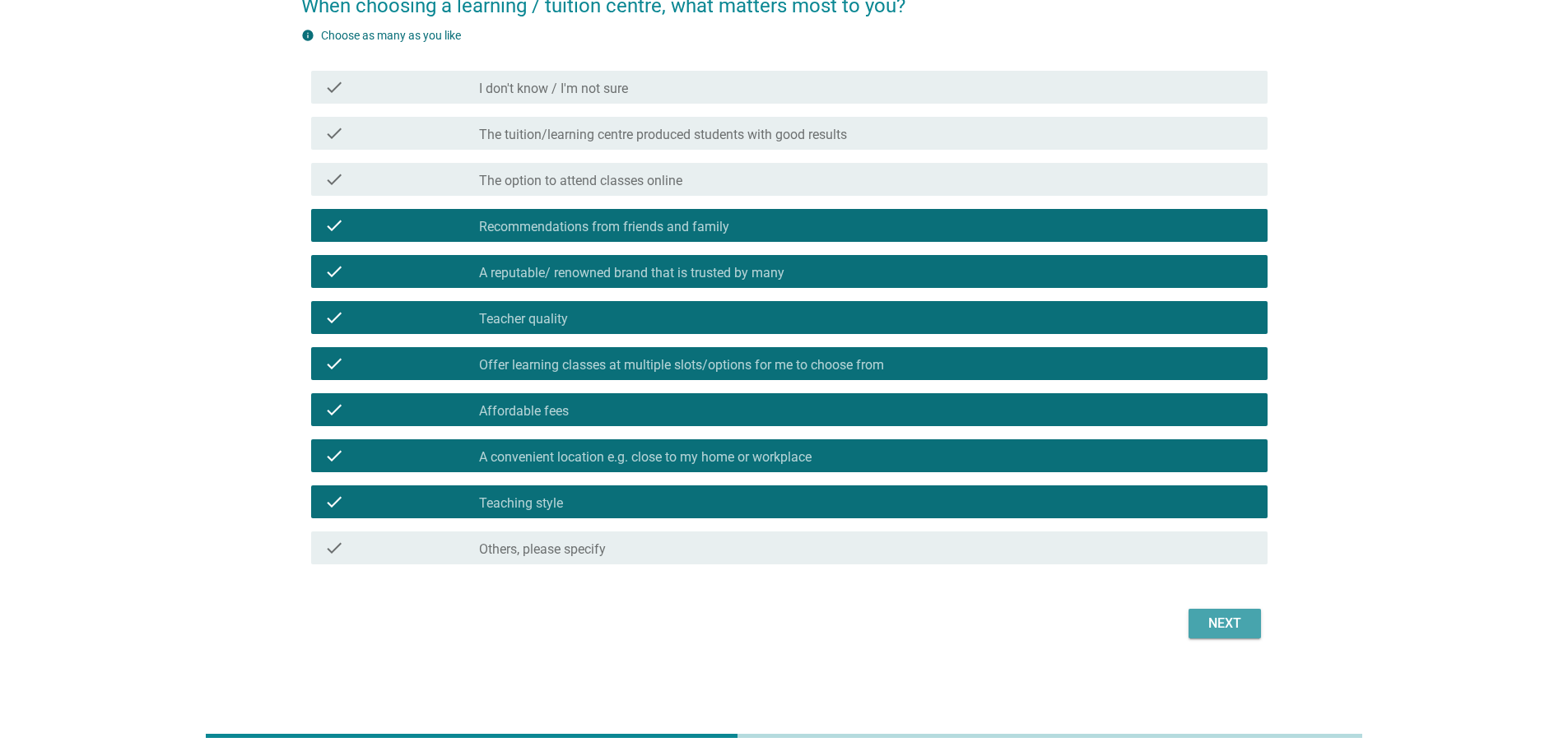
click at [1222, 626] on div "Next" at bounding box center [1224, 623] width 46 height 20
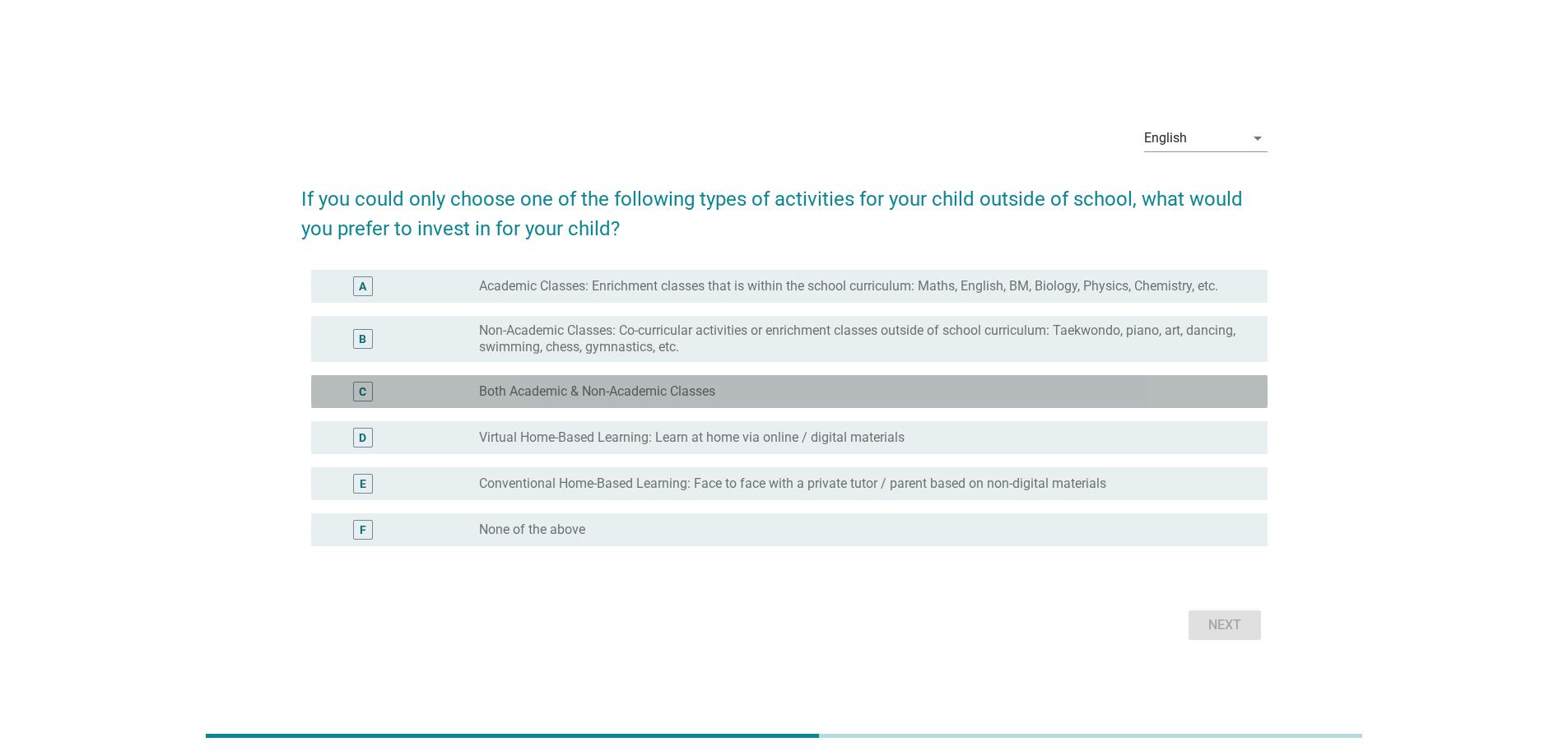
click at [888, 395] on div "radio_button_unchecked Both Academic & Non-Academic Classes" at bounding box center [860, 391] width 762 height 16
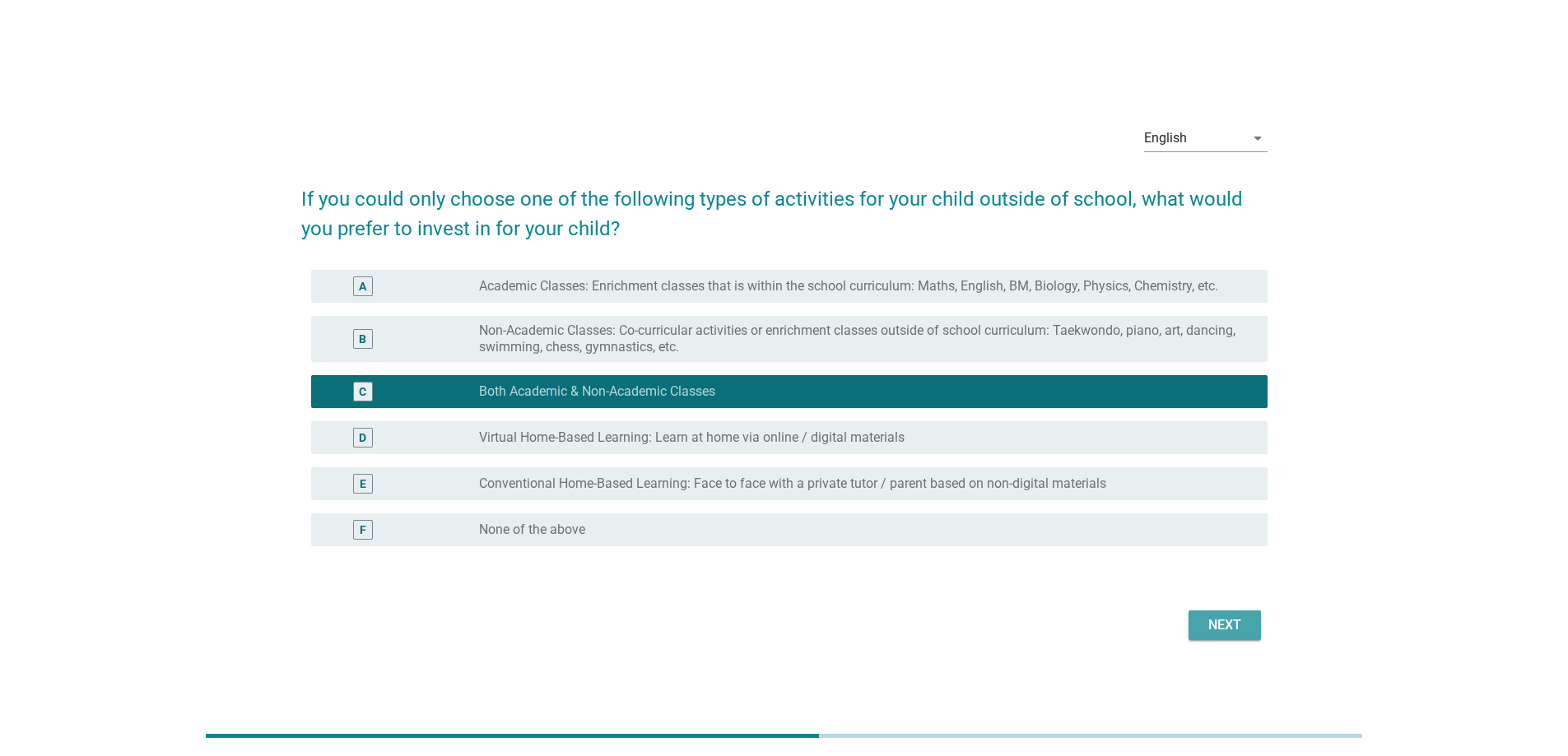
click at [1228, 626] on div "Next" at bounding box center [1224, 625] width 46 height 20
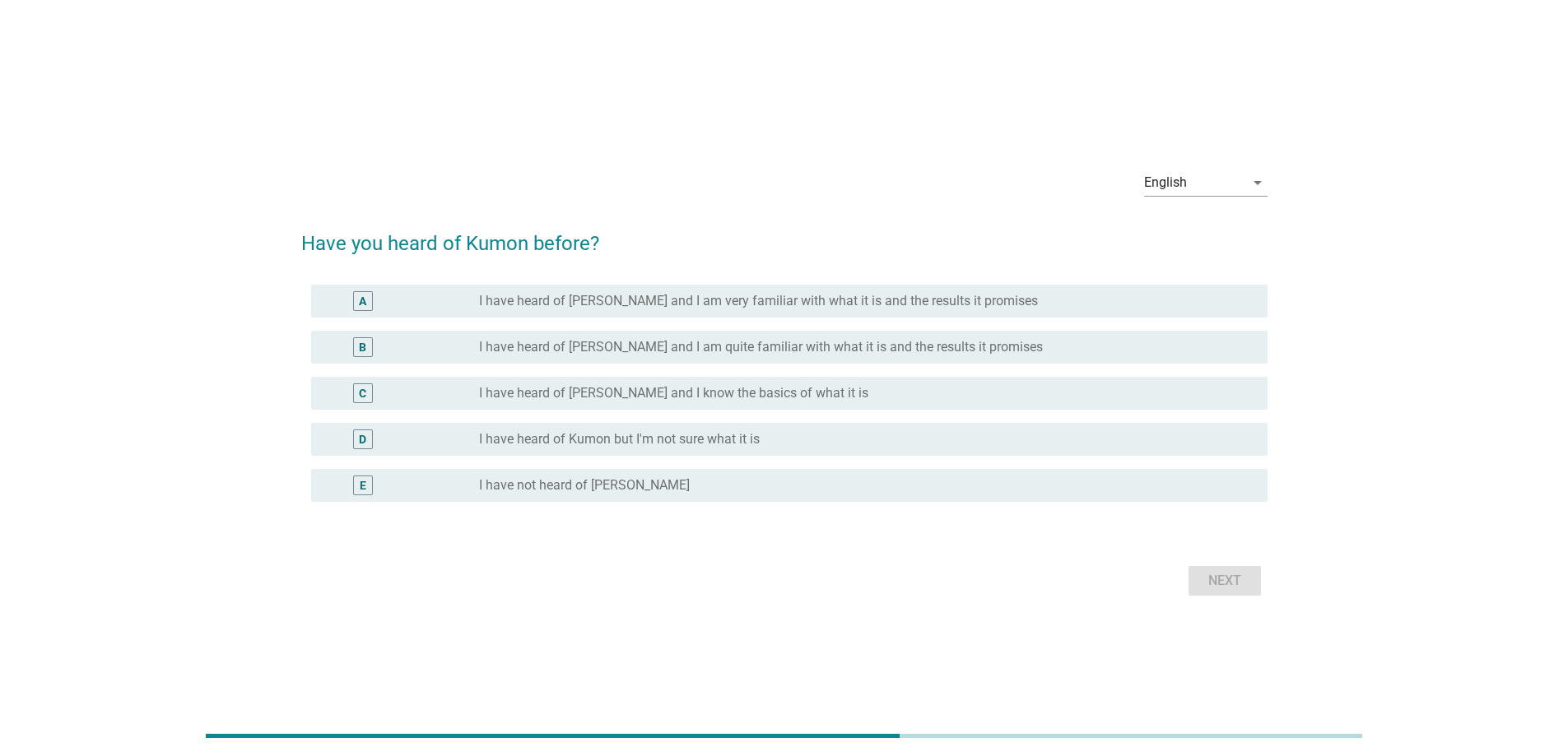
click at [808, 428] on div "D radio_button_unchecked I have heard of Kumon but I'm not sure what it is" at bounding box center [790, 439] width 957 height 33
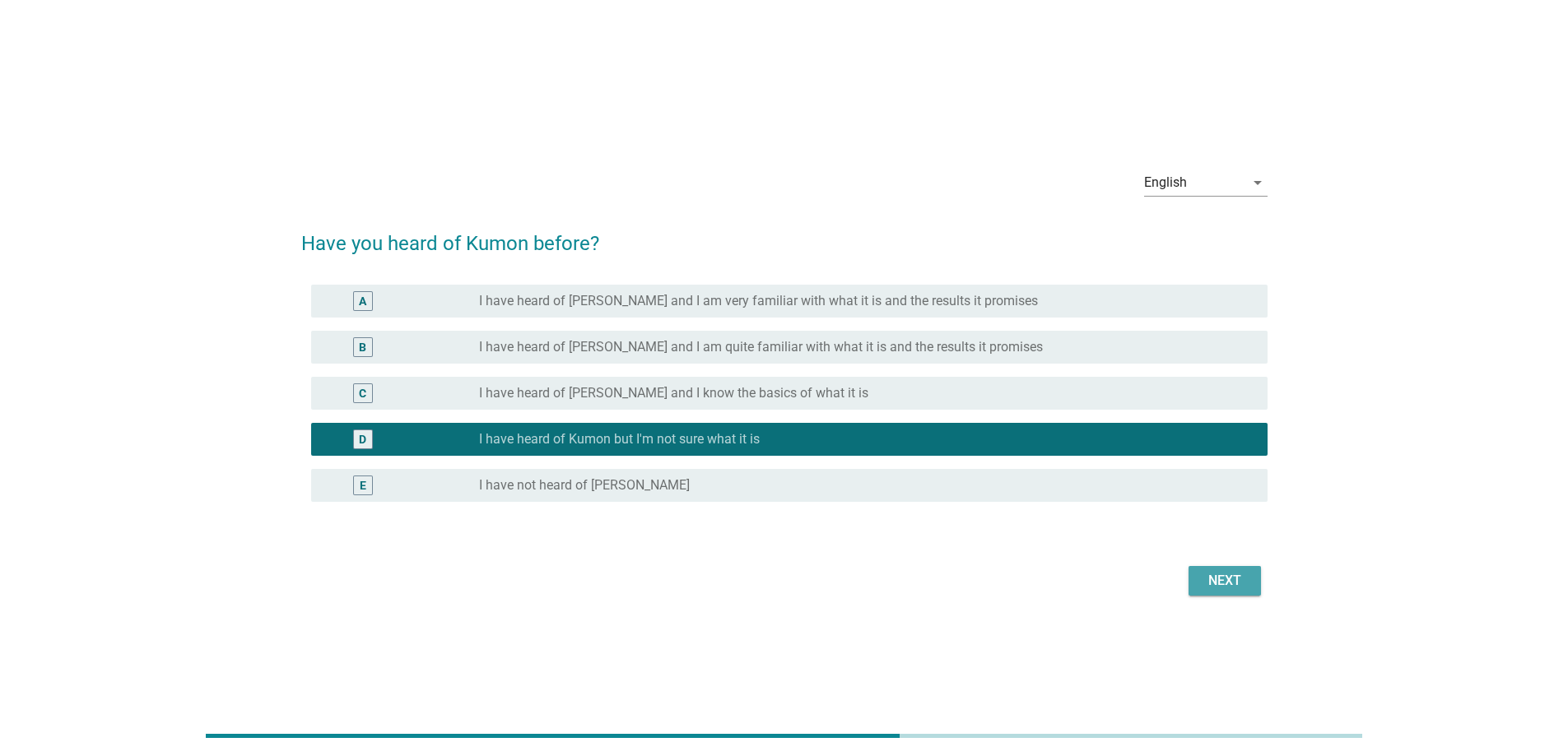
click at [1237, 584] on div "Next" at bounding box center [1224, 580] width 46 height 20
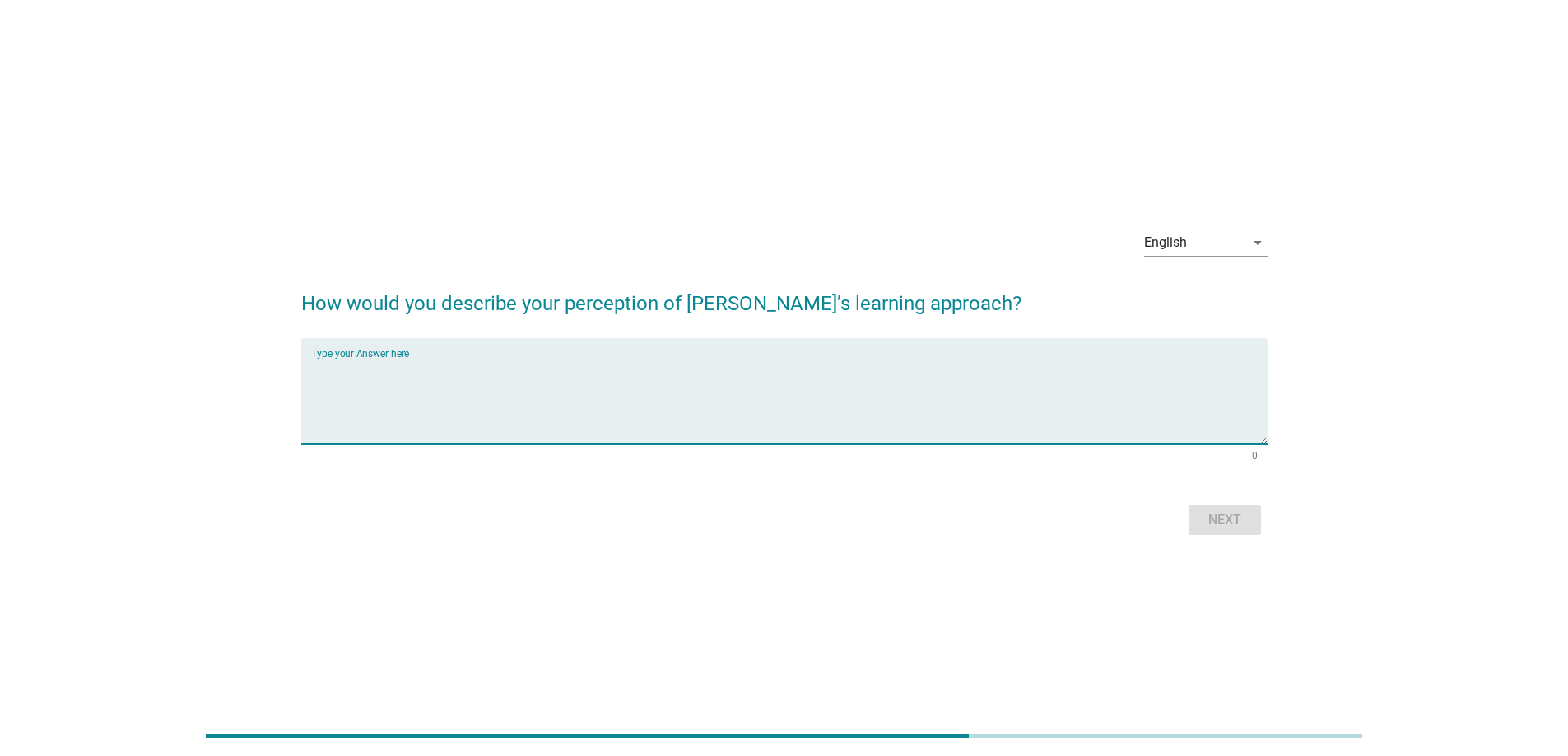
click at [693, 390] on textarea "Type your Answer here" at bounding box center [790, 401] width 957 height 86
type textarea "Maths"
click at [1231, 519] on div "Next" at bounding box center [1224, 519] width 46 height 20
click at [551, 388] on textarea "Type your Answer here" at bounding box center [790, 401] width 957 height 86
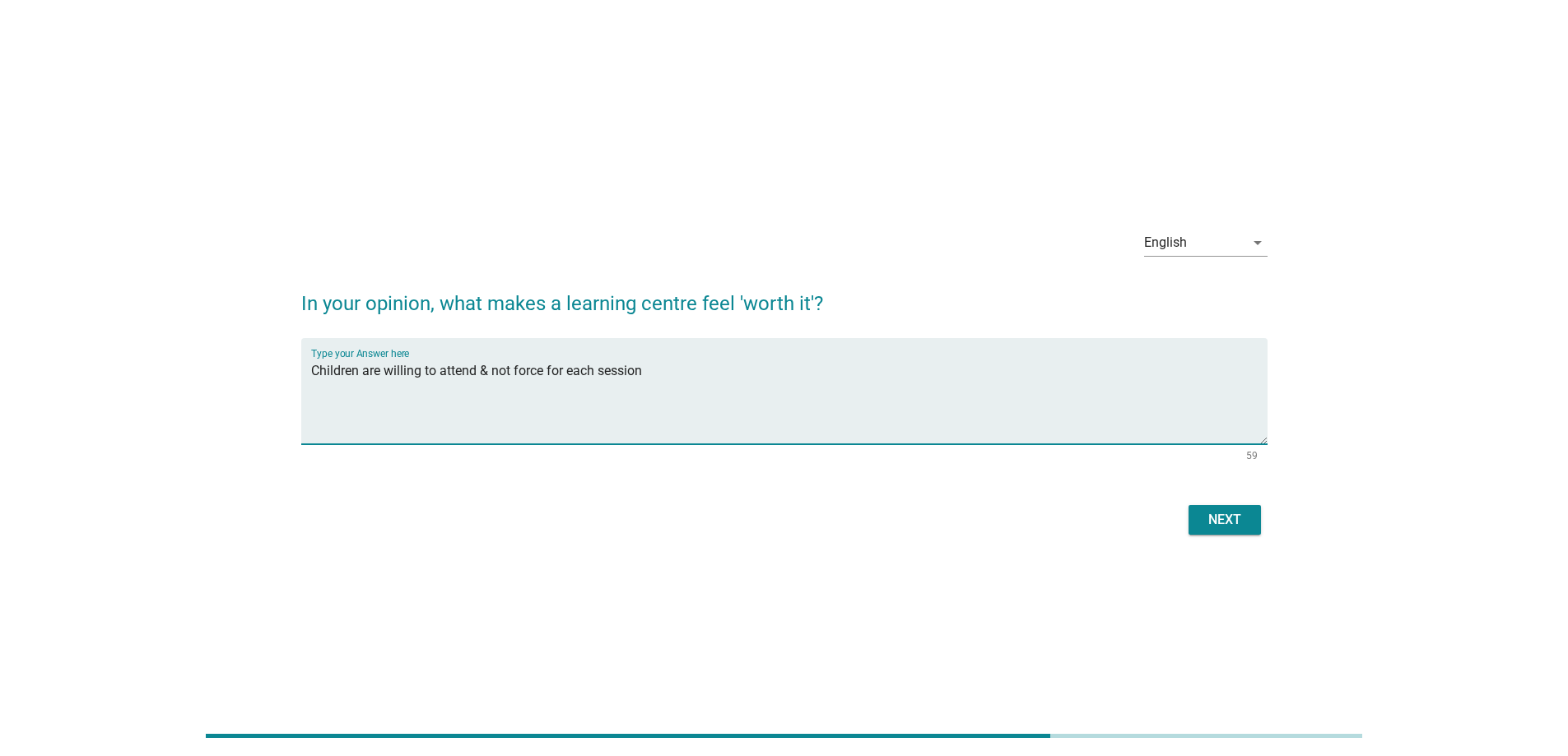
type textarea "Children are willing to attend & not force for each session"
click at [1223, 522] on div "Next" at bounding box center [1224, 519] width 46 height 20
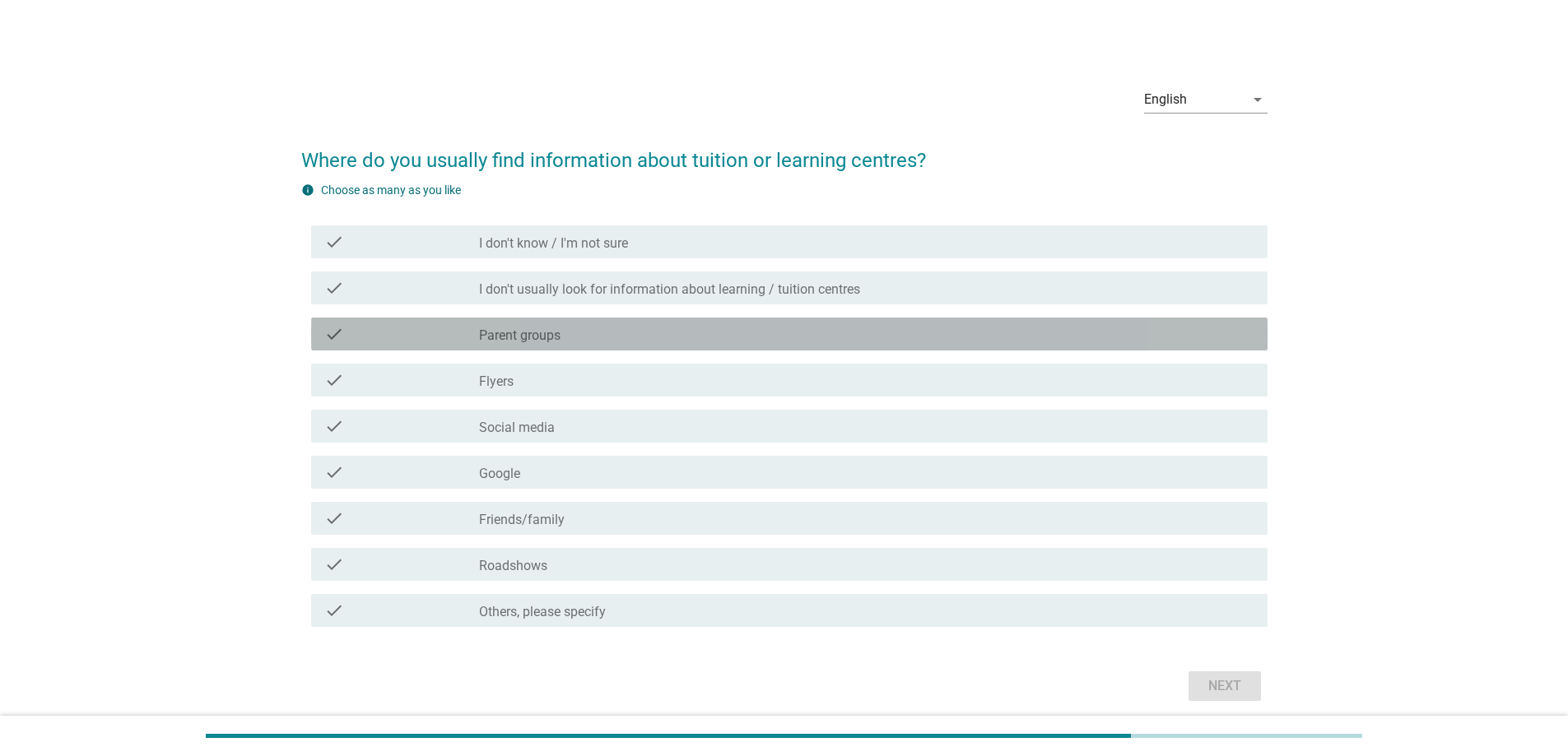
click at [523, 329] on label "Parent groups" at bounding box center [520, 335] width 82 height 16
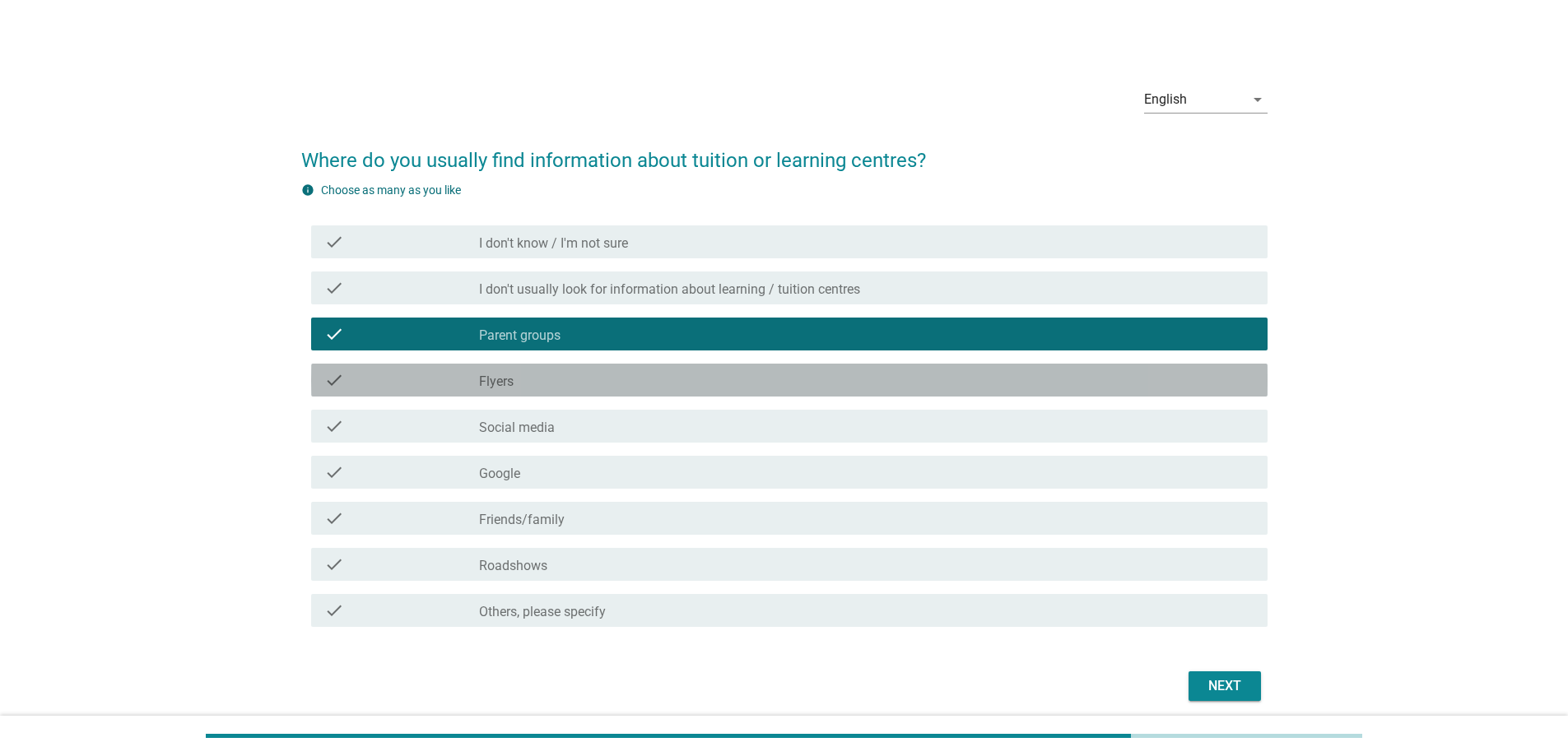
drag, startPoint x: 532, startPoint y: 378, endPoint x: 537, endPoint y: 388, distance: 11.2
click at [532, 378] on div "check_box_outline_blank Flyers" at bounding box center [866, 379] width 775 height 20
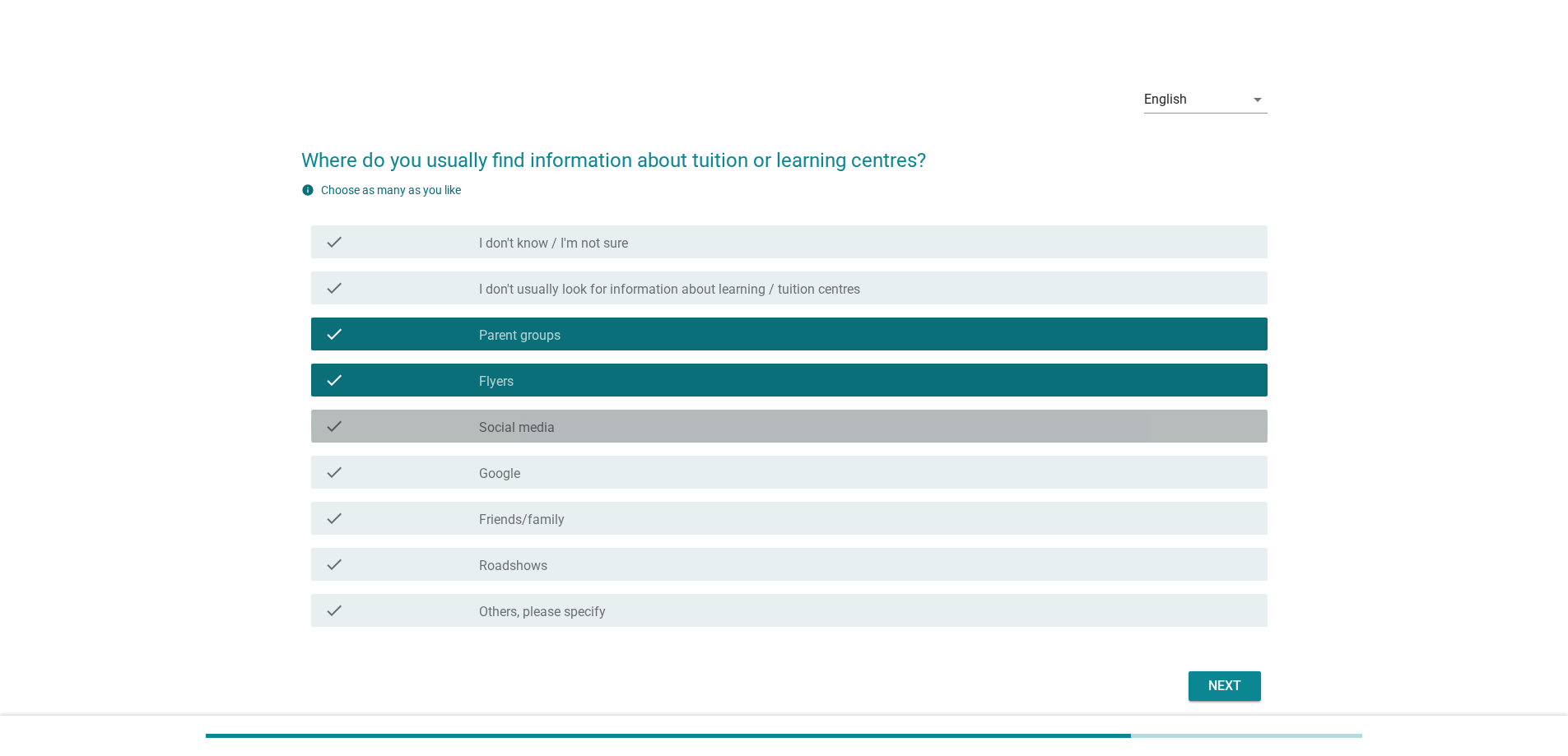
click at [554, 428] on label "Social media" at bounding box center [517, 427] width 76 height 16
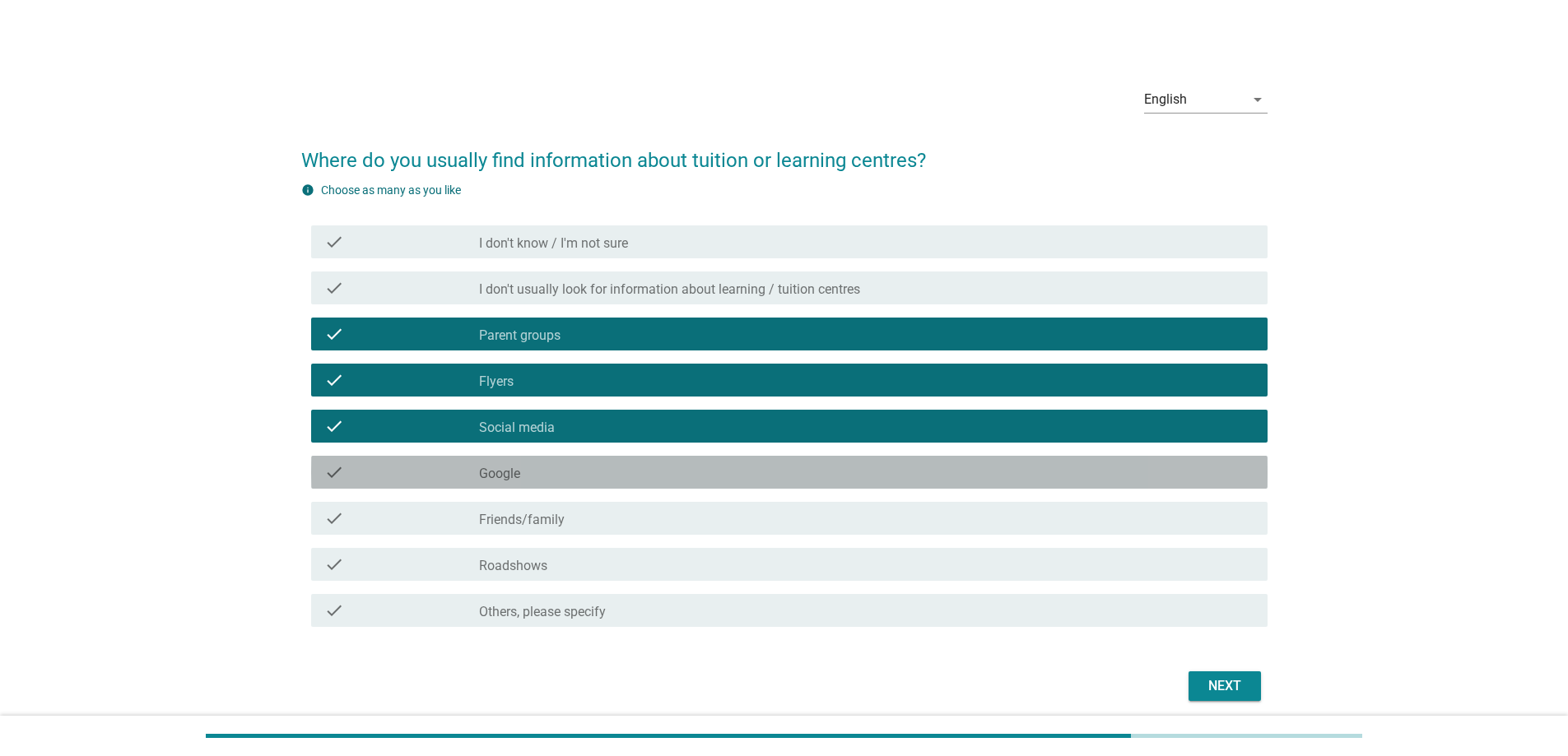
click at [564, 471] on div "check_box_outline_blank Google" at bounding box center [866, 471] width 775 height 20
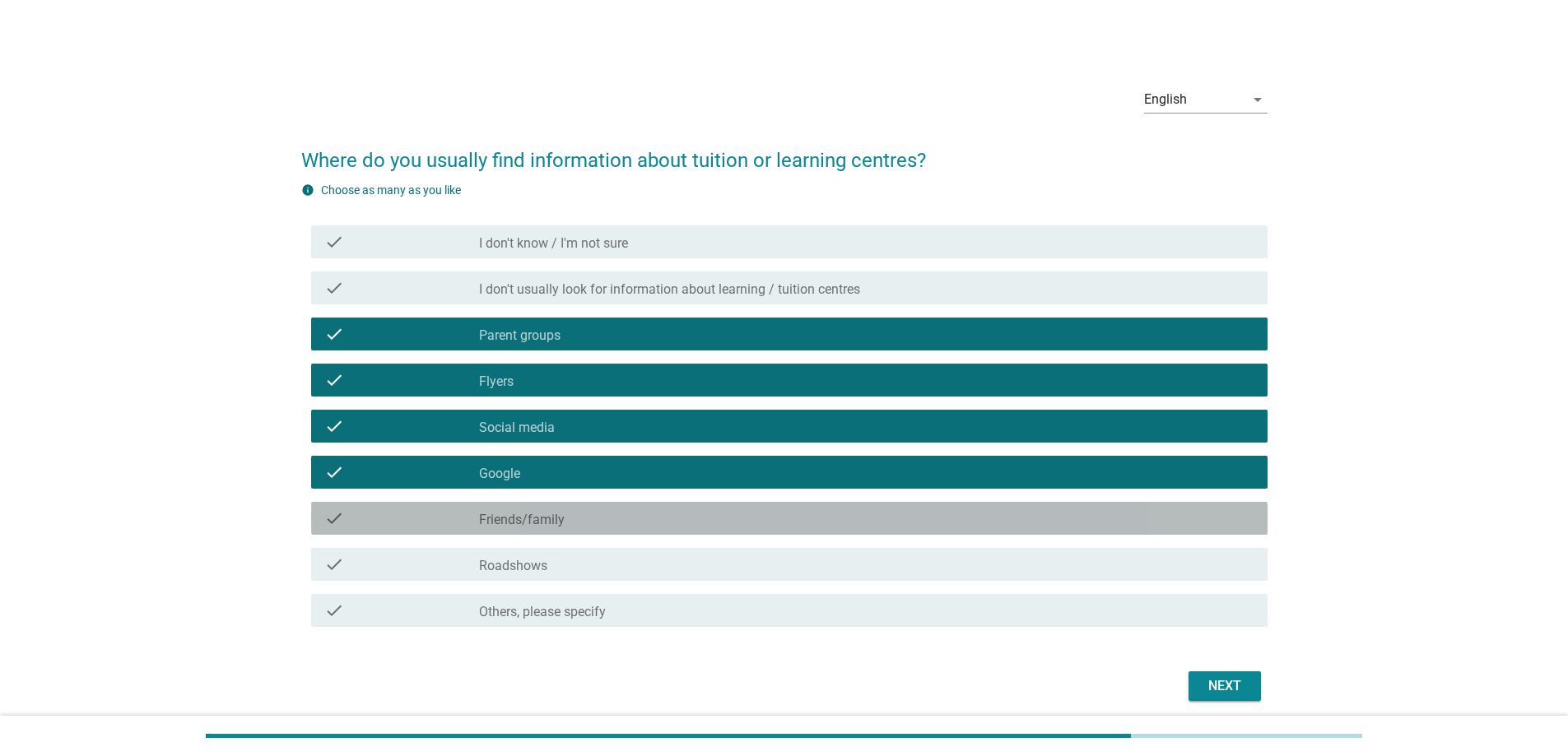
click at [593, 524] on div "check_box_outline_blank Friends/family" at bounding box center [866, 517] width 775 height 20
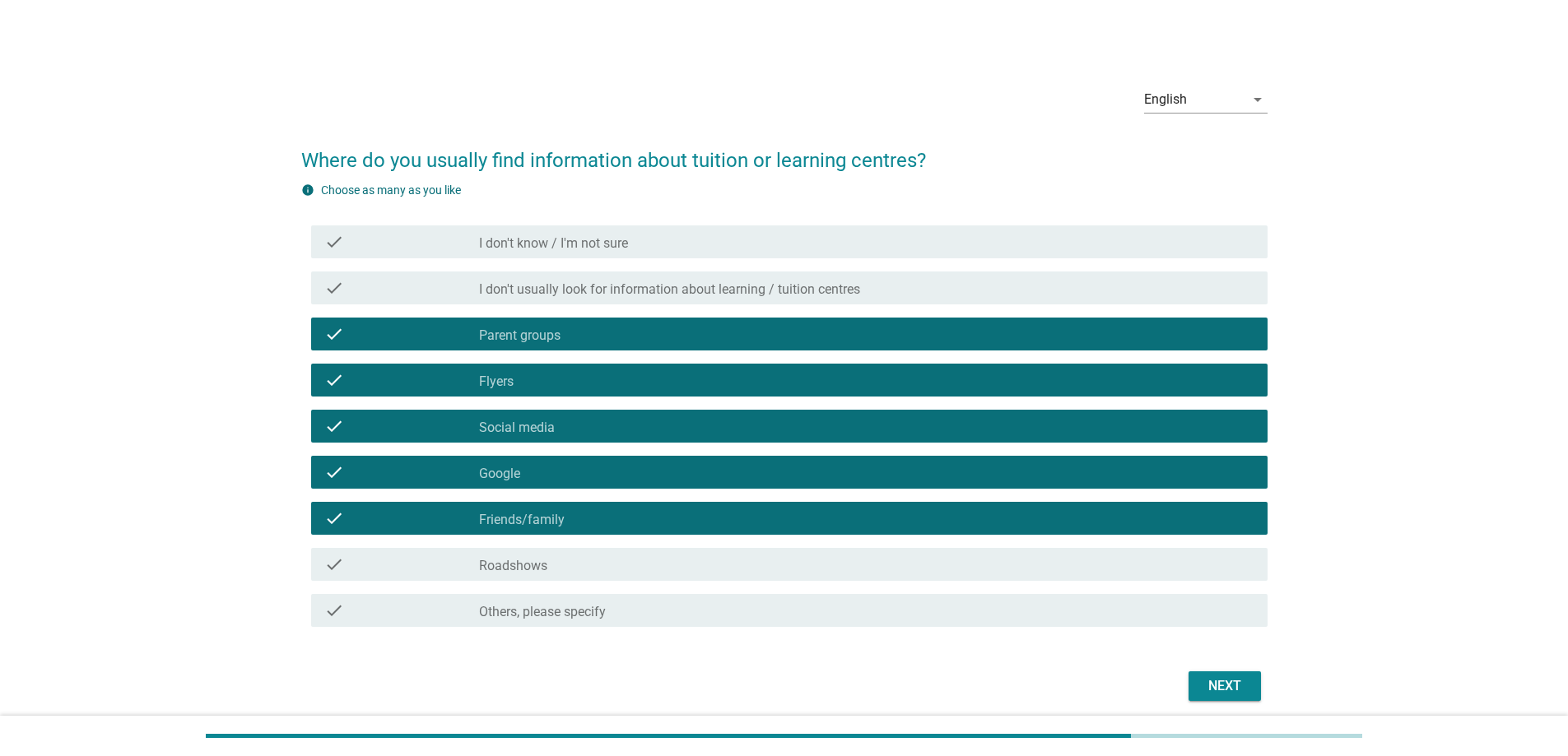
drag, startPoint x: 610, startPoint y: 570, endPoint x: 662, endPoint y: 590, distance: 55.7
click at [613, 570] on div "check_box_outline_blank Roadshows" at bounding box center [866, 564] width 775 height 20
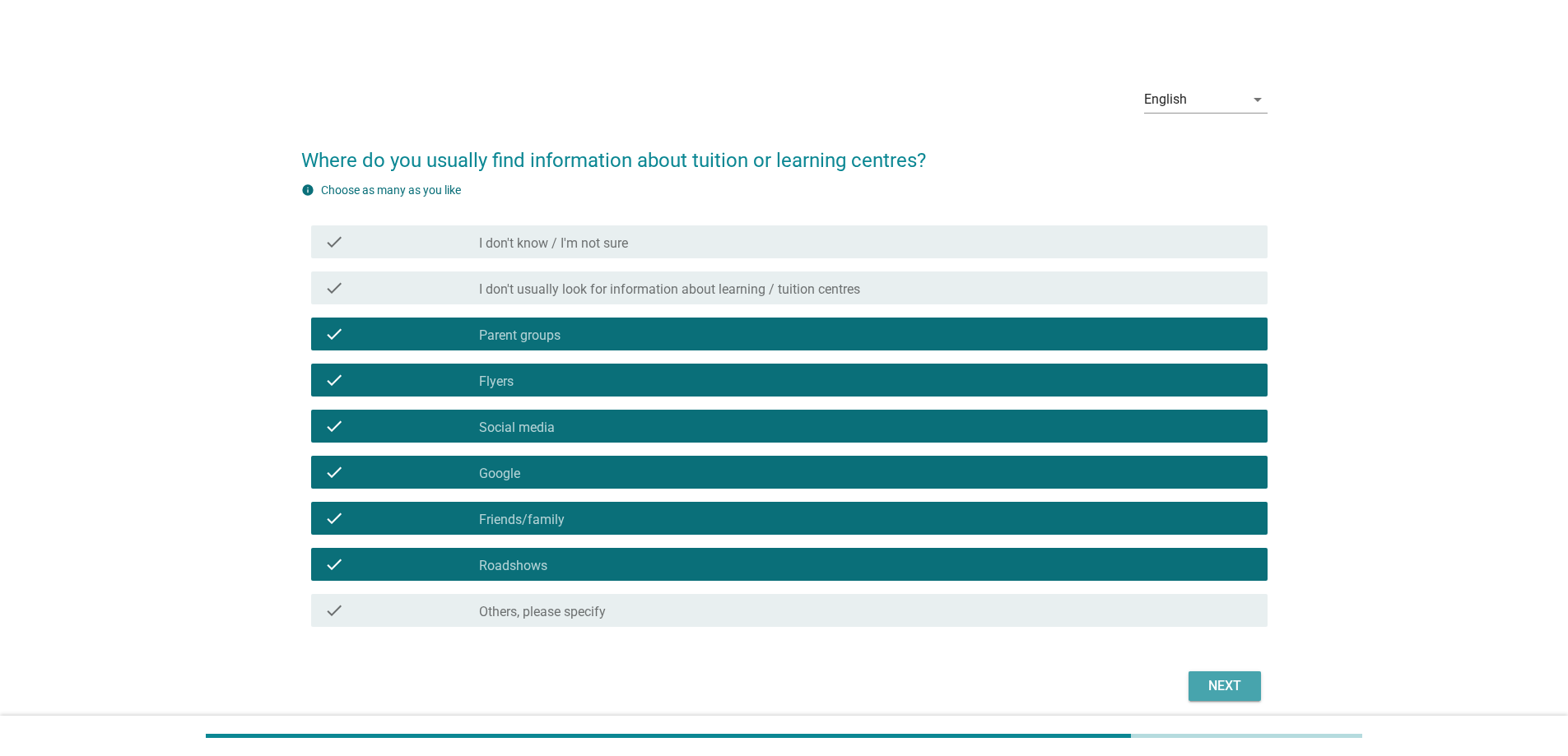
click at [1203, 684] on div "Next" at bounding box center [1224, 685] width 46 height 20
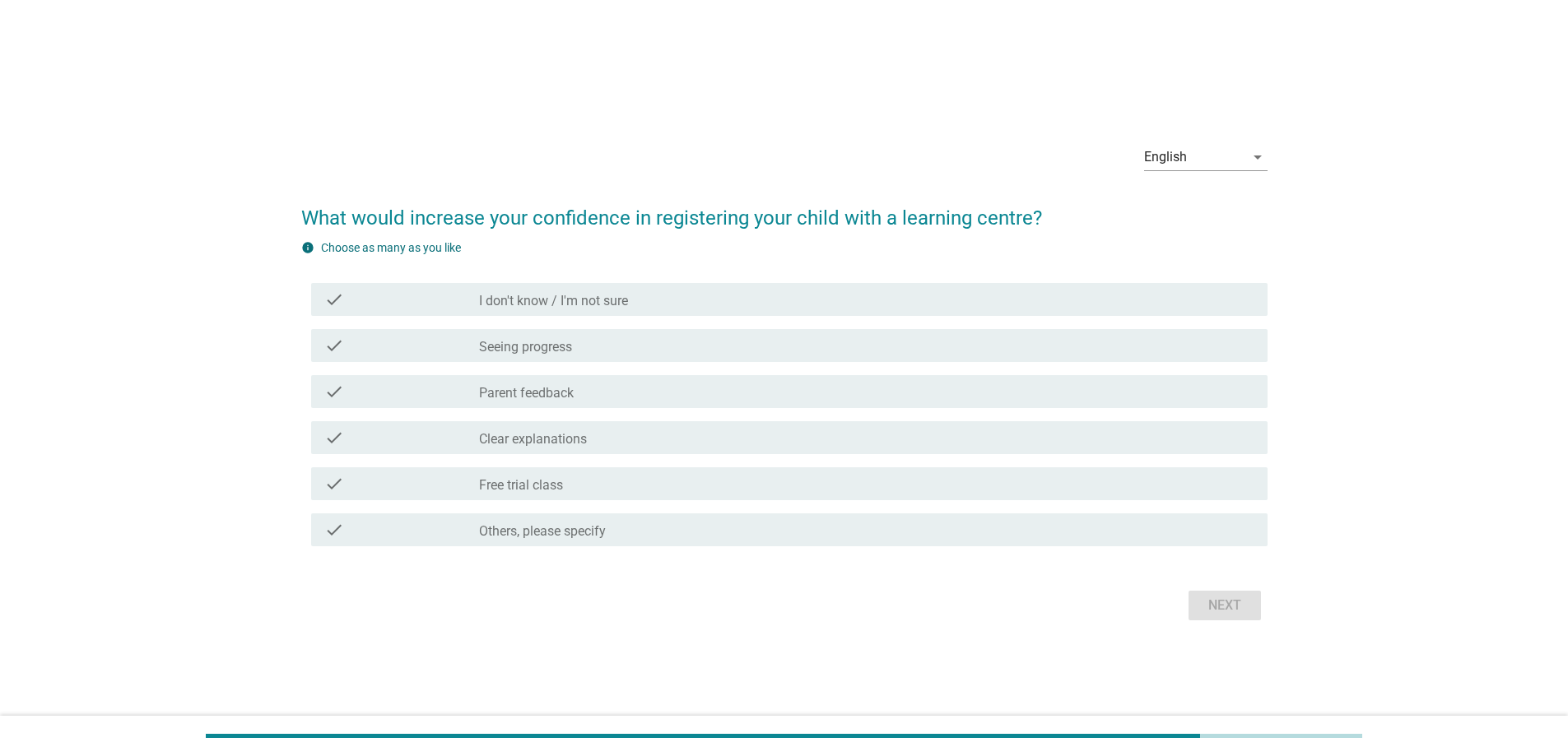
click at [576, 389] on div "check_box_outline_blank Parent feedback" at bounding box center [866, 391] width 775 height 20
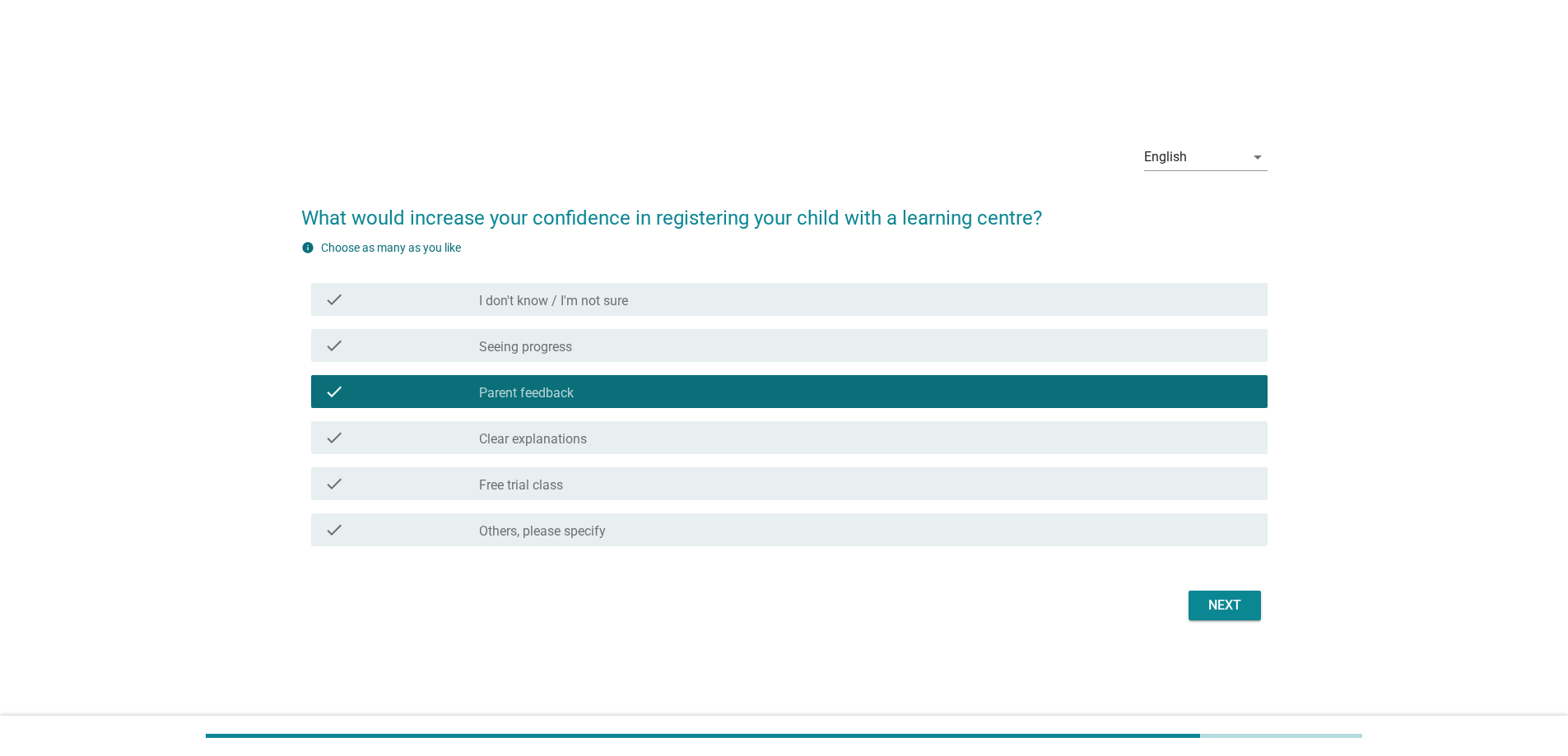
click at [595, 490] on div "check_box_outline_blank Free trial class" at bounding box center [866, 483] width 775 height 20
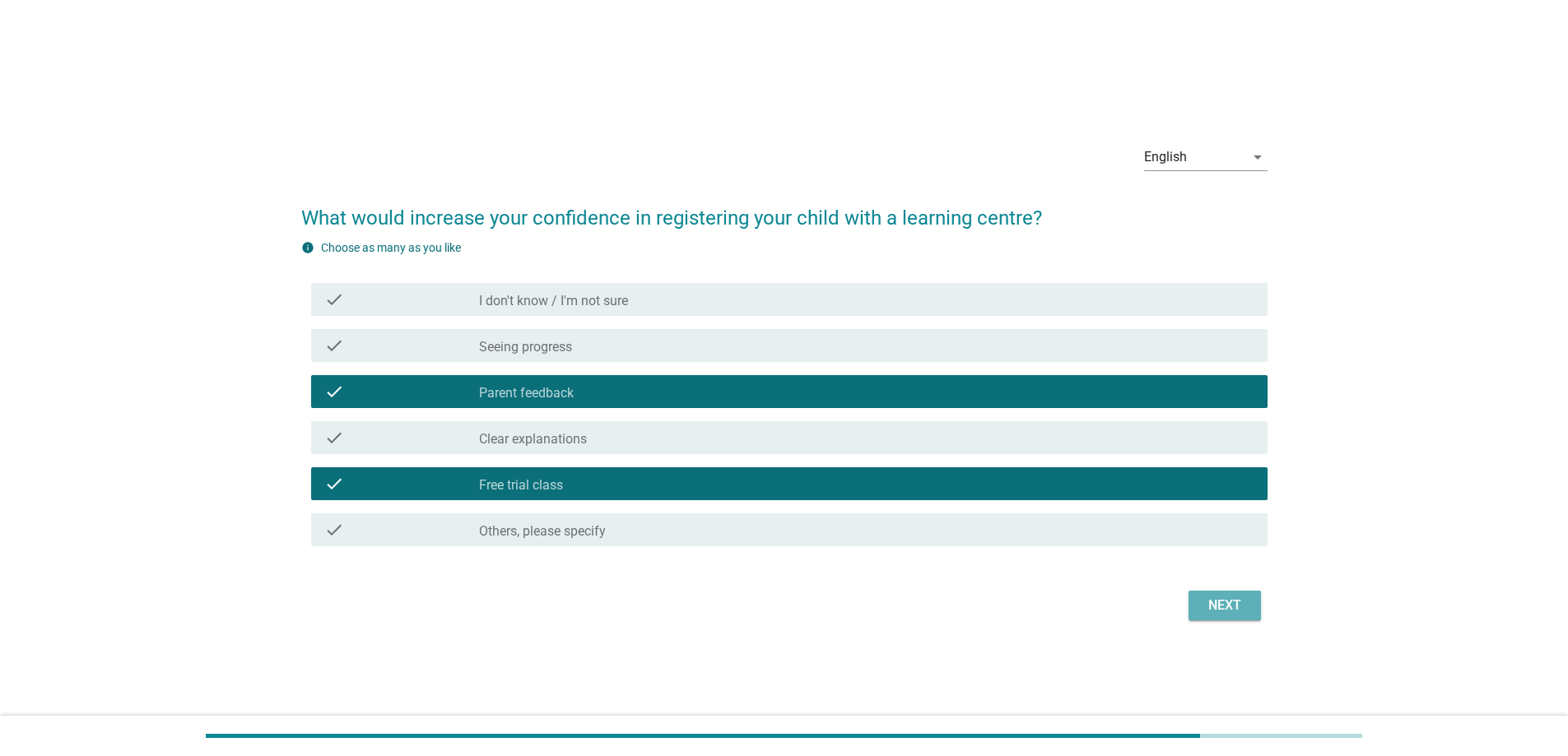
drag, startPoint x: 1214, startPoint y: 616, endPoint x: 627, endPoint y: 443, distance: 612.0
click at [634, 451] on form "What would increase your confidence in registering your child with a learning c…" at bounding box center [784, 406] width 966 height 438
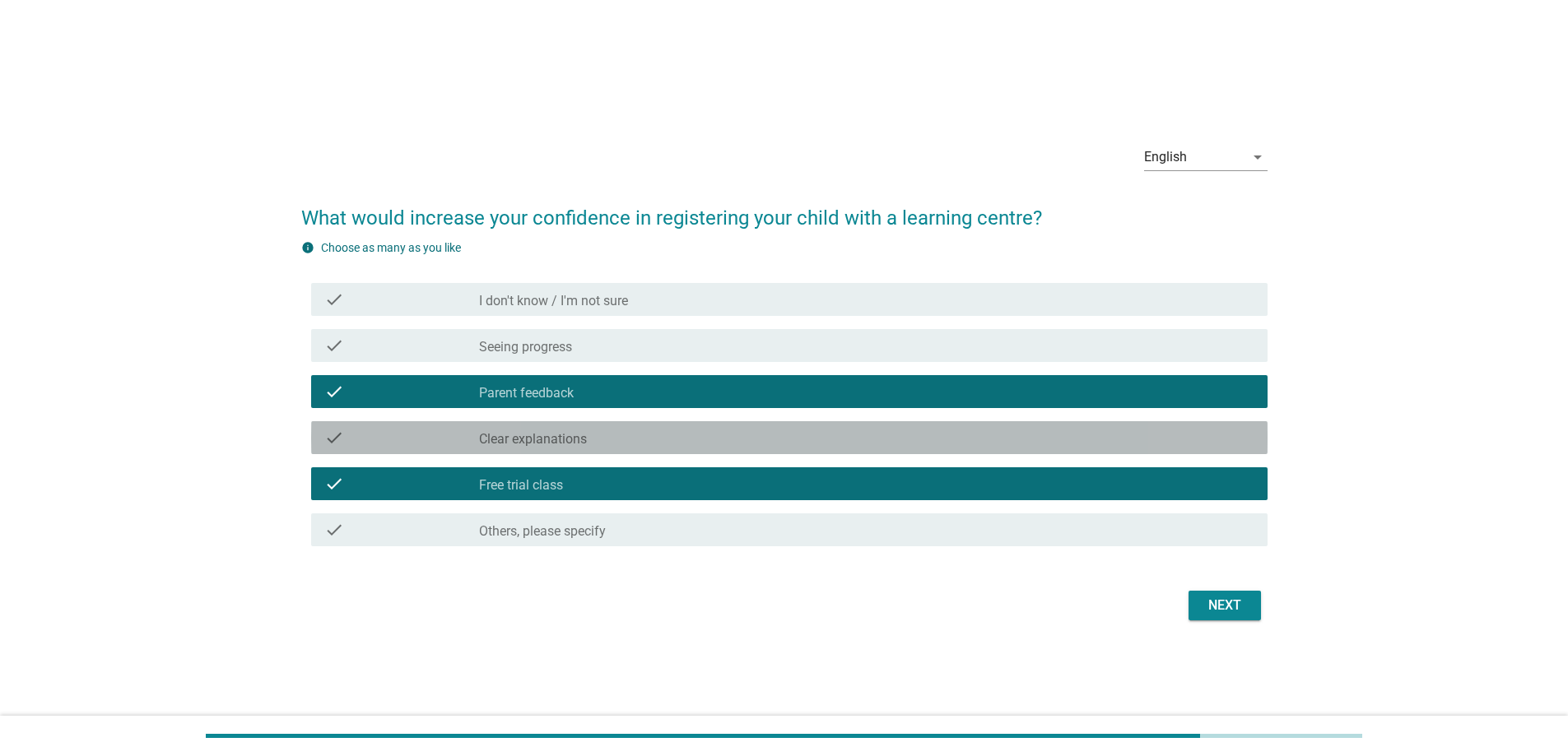
click at [627, 441] on div "check_box_outline_blank Clear explanations" at bounding box center [866, 437] width 775 height 20
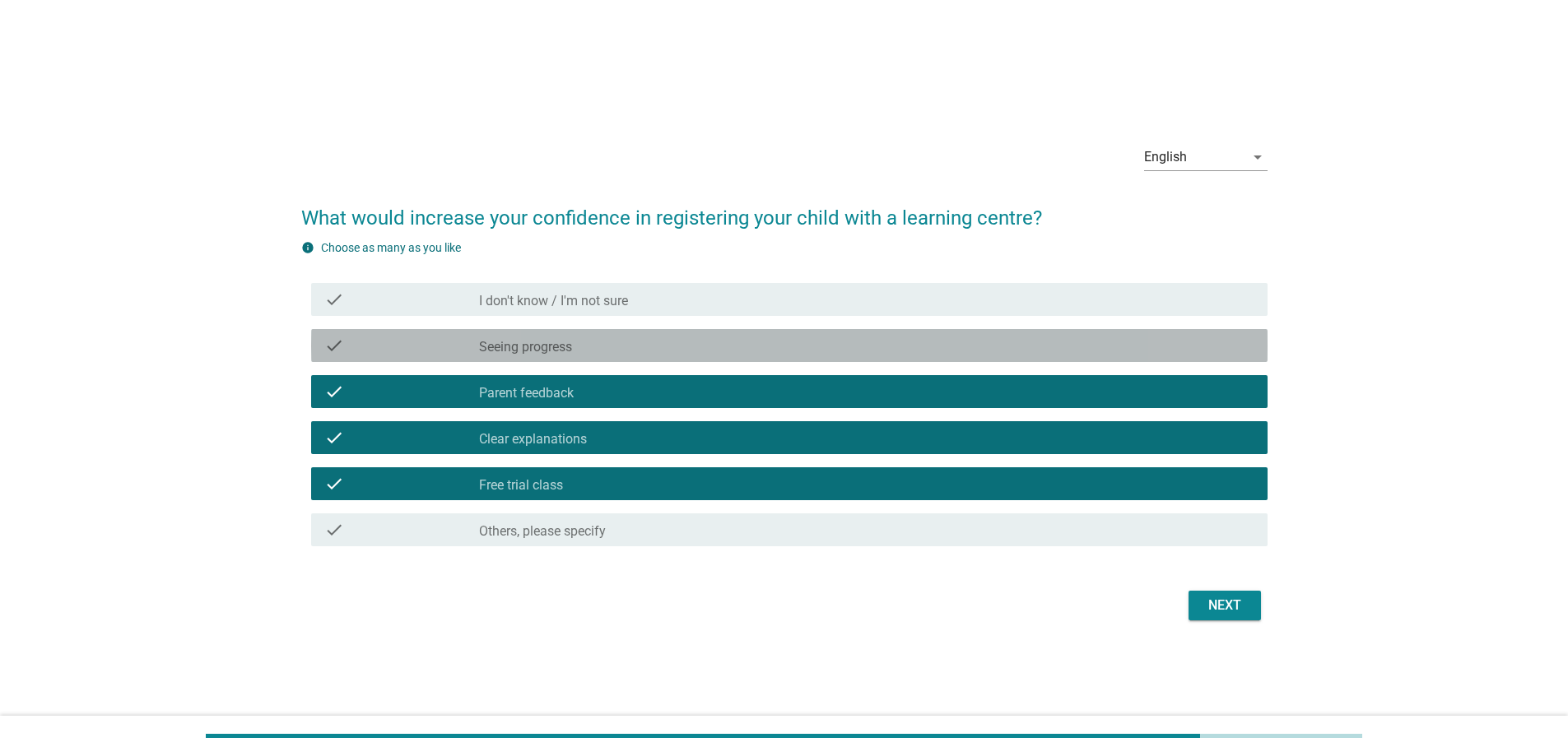
click at [636, 355] on div "check_box_outline_blank Seeing progress" at bounding box center [866, 345] width 775 height 20
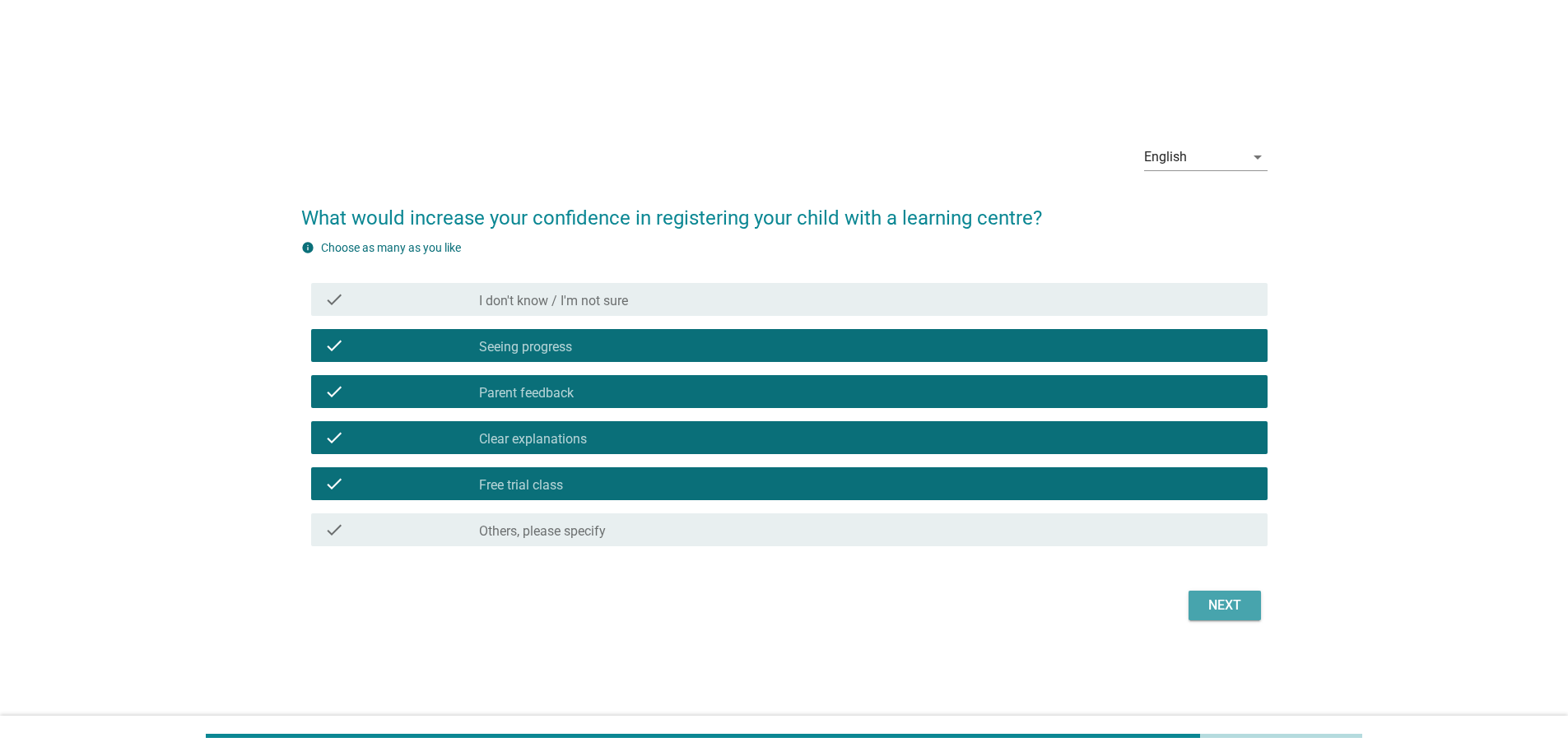
click at [1216, 606] on div "Next" at bounding box center [1224, 605] width 46 height 20
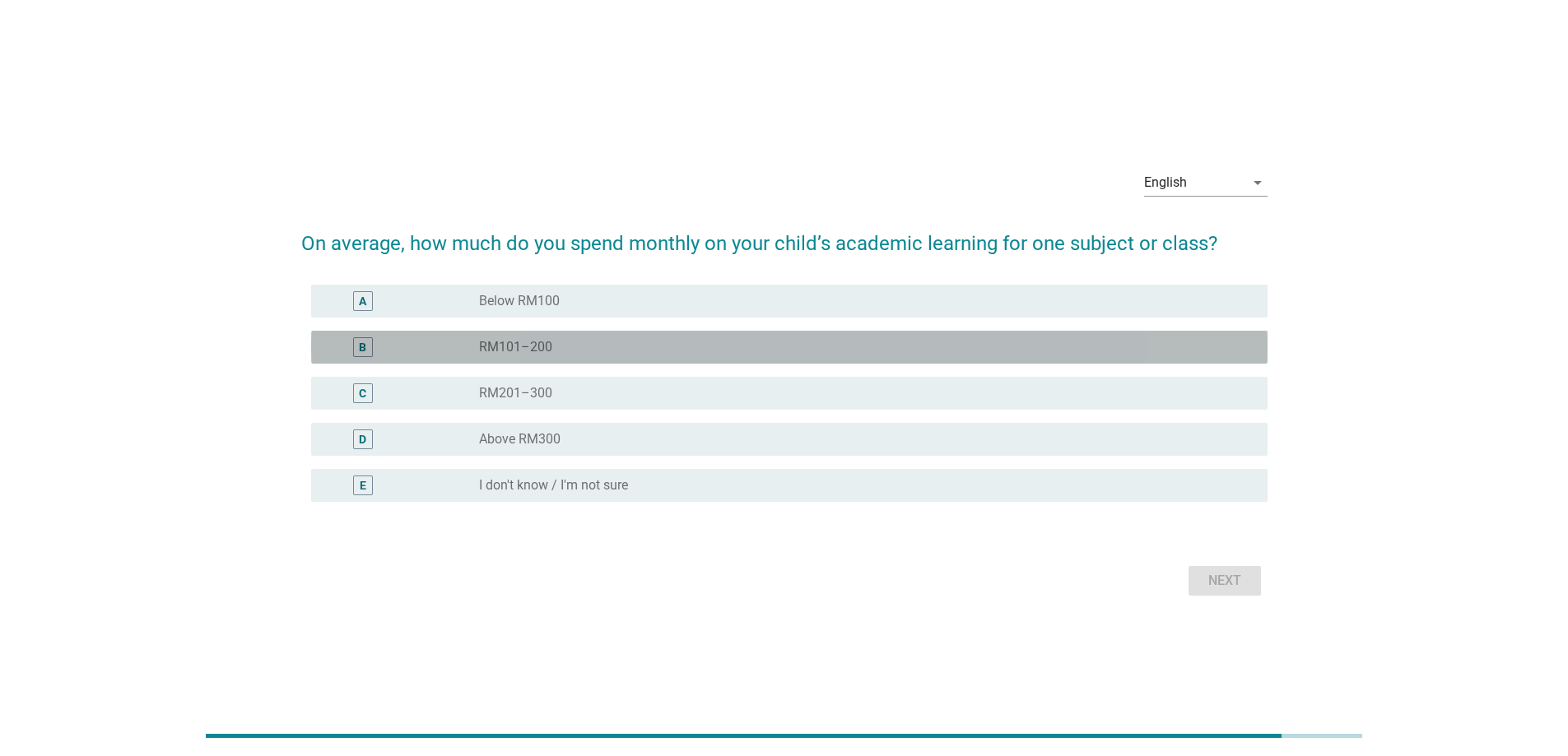
click at [578, 355] on div "radio_button_unchecked RM101–200" at bounding box center [866, 347] width 775 height 20
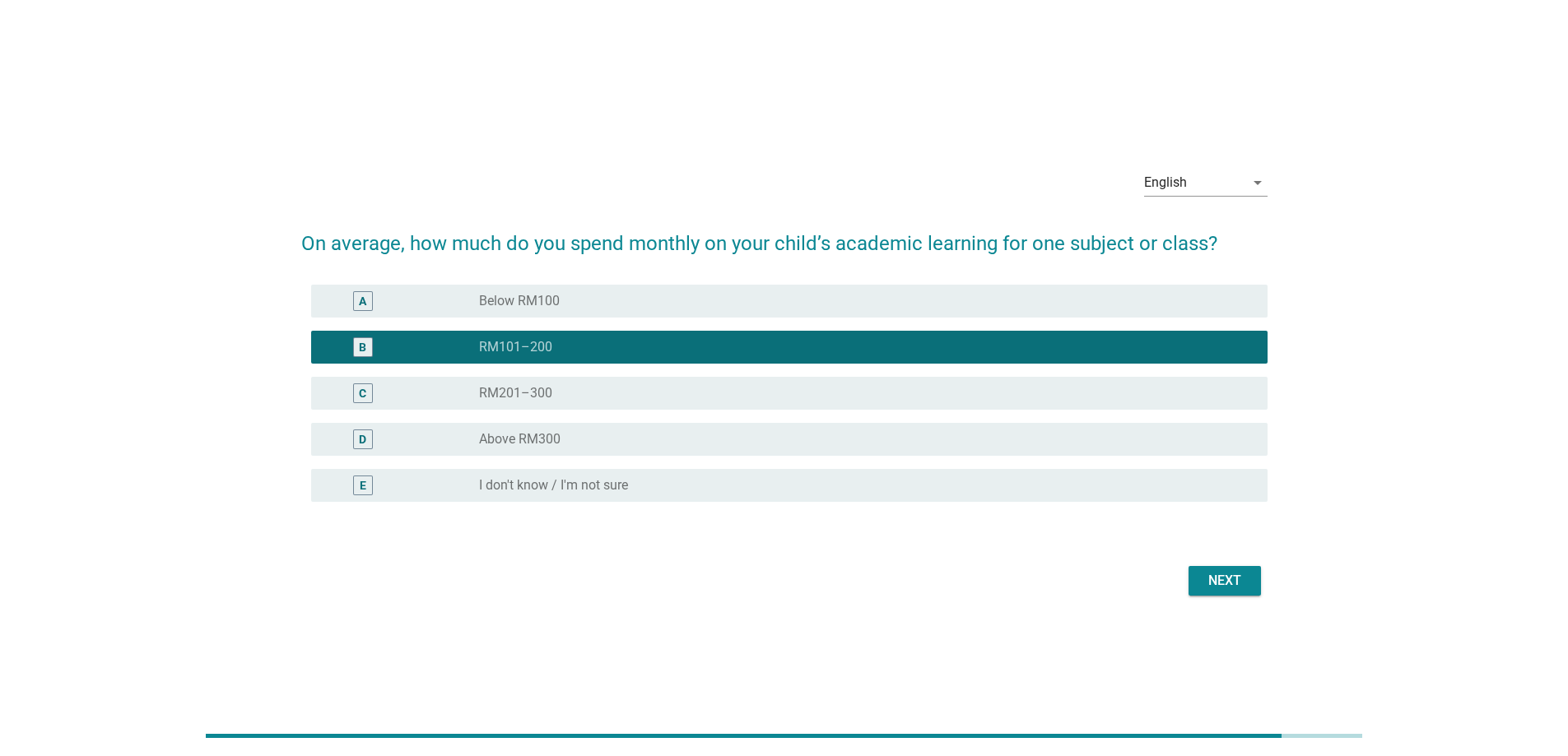
click at [616, 494] on div "radio_button_unchecked I don't know / I'm not sure" at bounding box center [866, 485] width 775 height 20
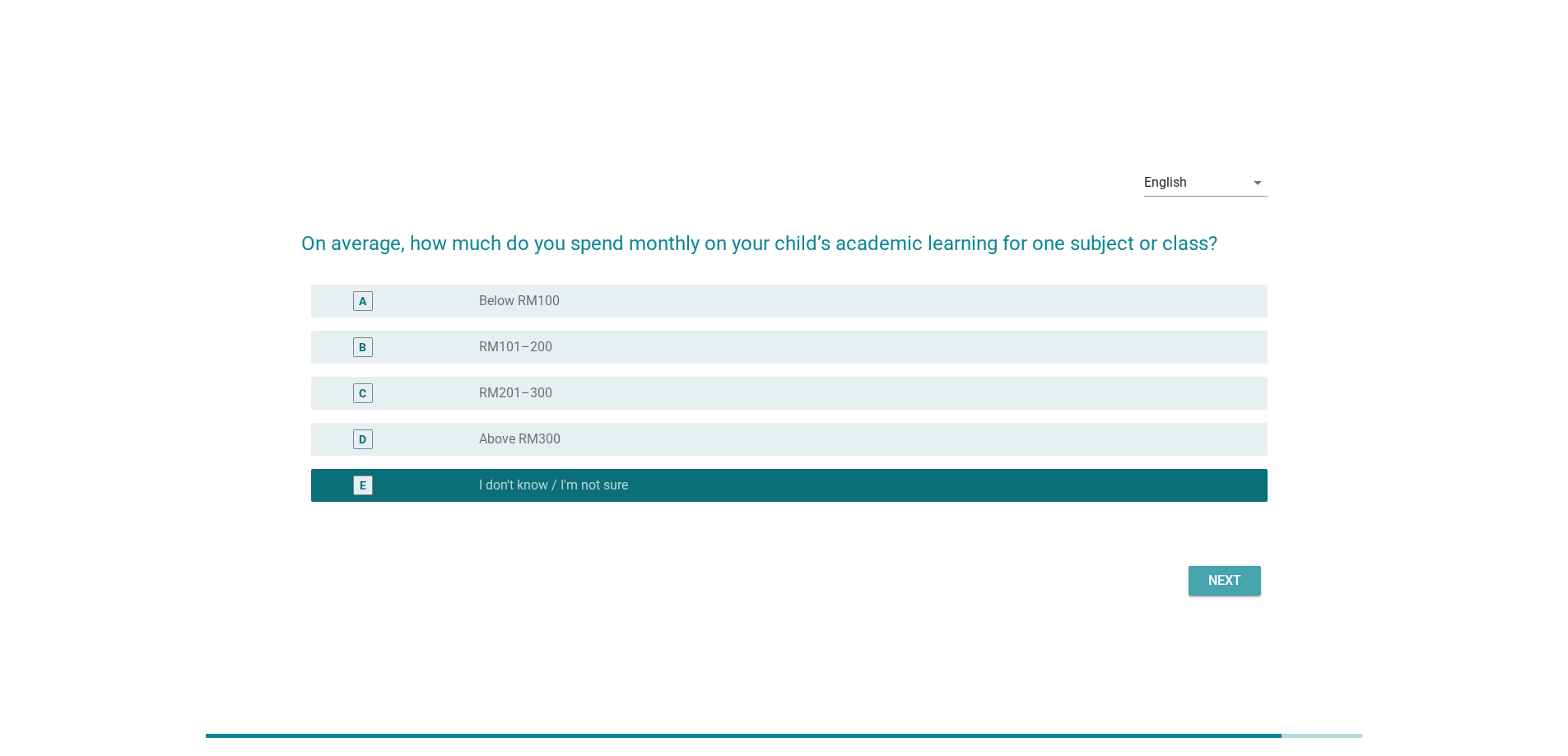
click at [1218, 585] on div "Next" at bounding box center [1224, 580] width 46 height 20
